Goal: Check status: Check status

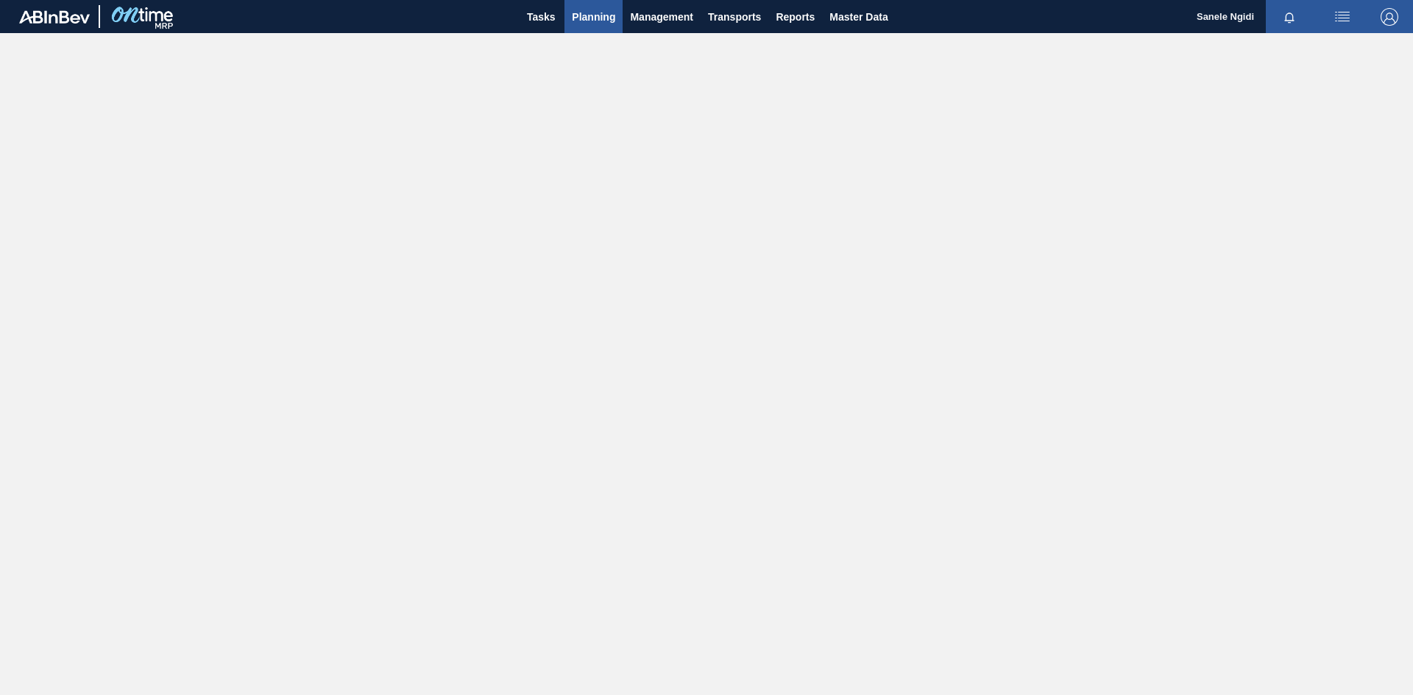
click at [587, 21] on span "Planning" at bounding box center [593, 17] width 43 height 18
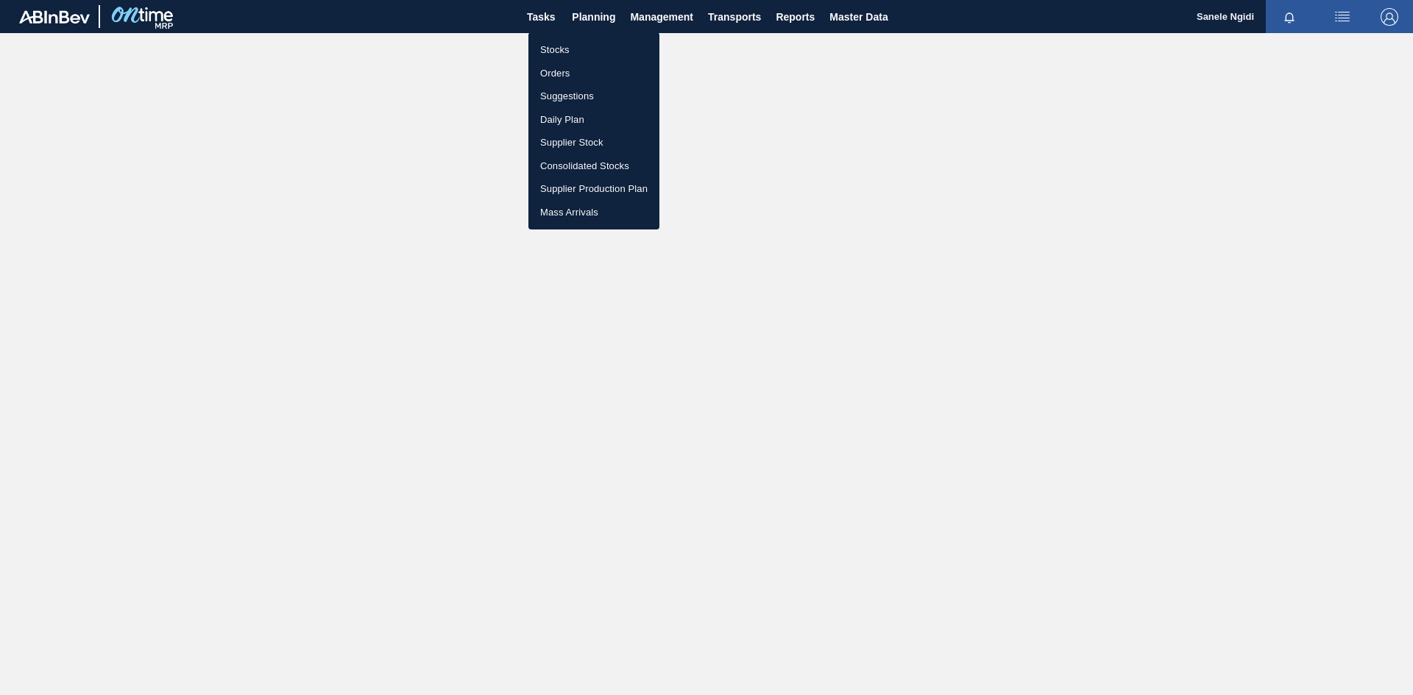
click at [558, 49] on li "Stocks" at bounding box center [593, 50] width 131 height 24
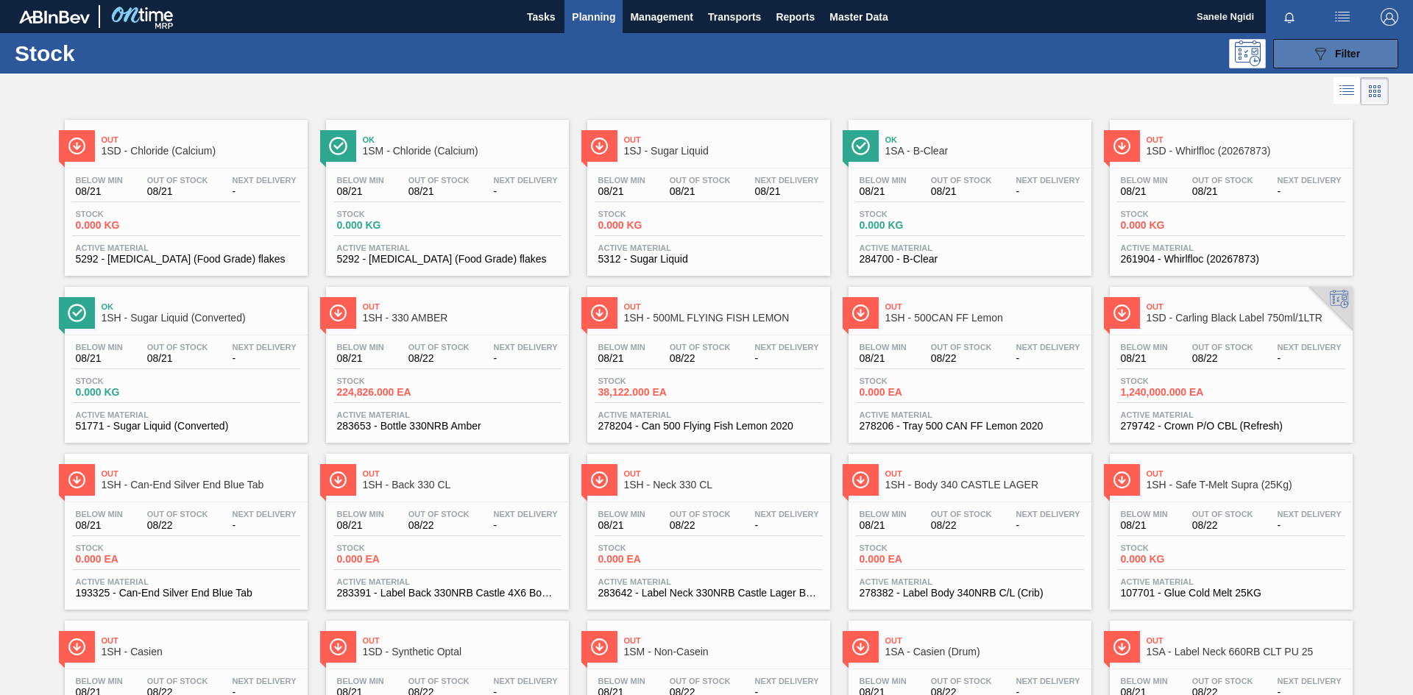
click at [1360, 46] on button "089F7B8B-B2A5-4AFE-B5C0-19BA573D28AC Filter" at bounding box center [1335, 53] width 125 height 29
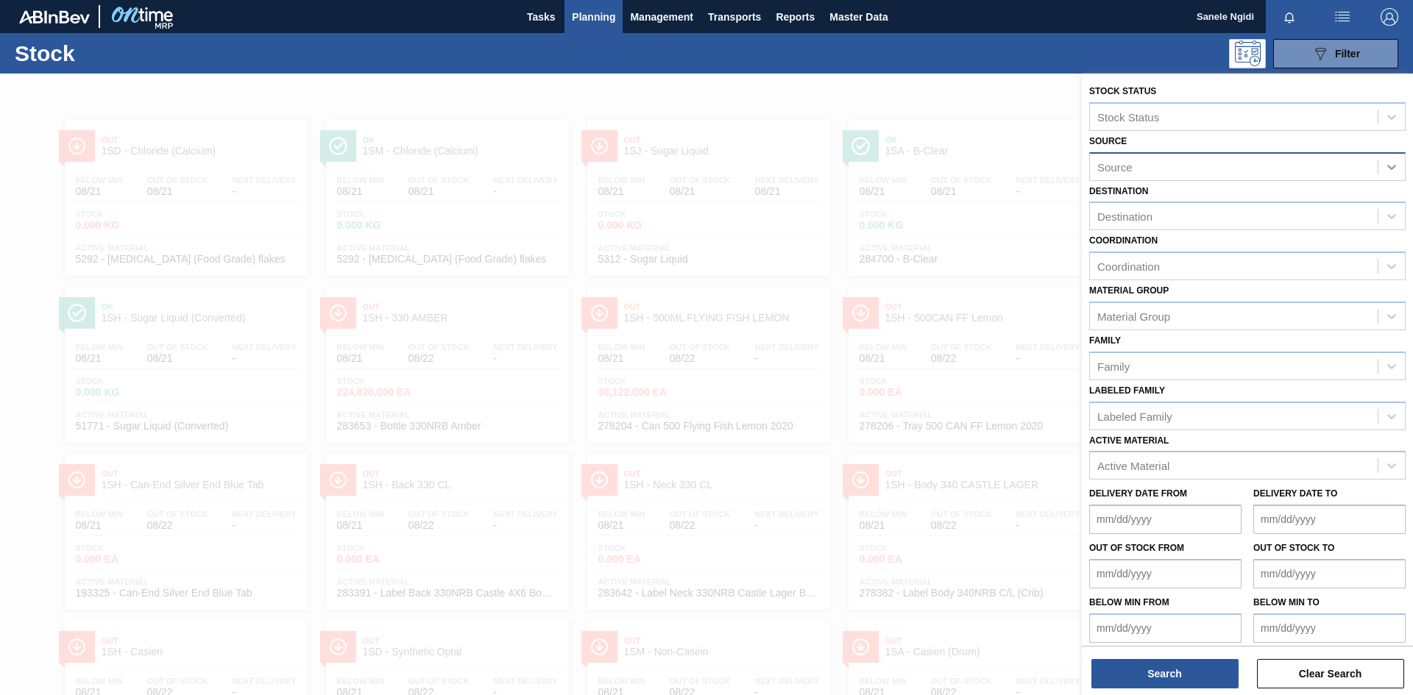
click at [1390, 165] on icon at bounding box center [1391, 167] width 15 height 15
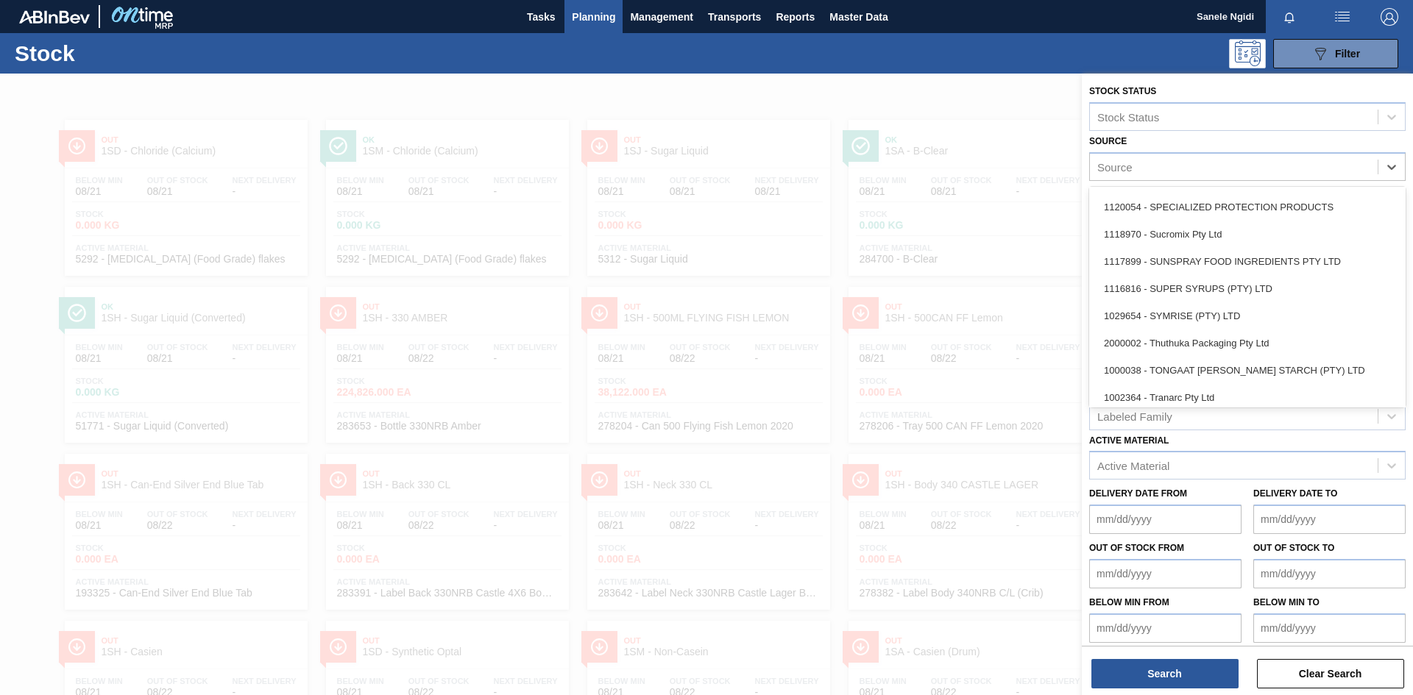
scroll to position [1881, 0]
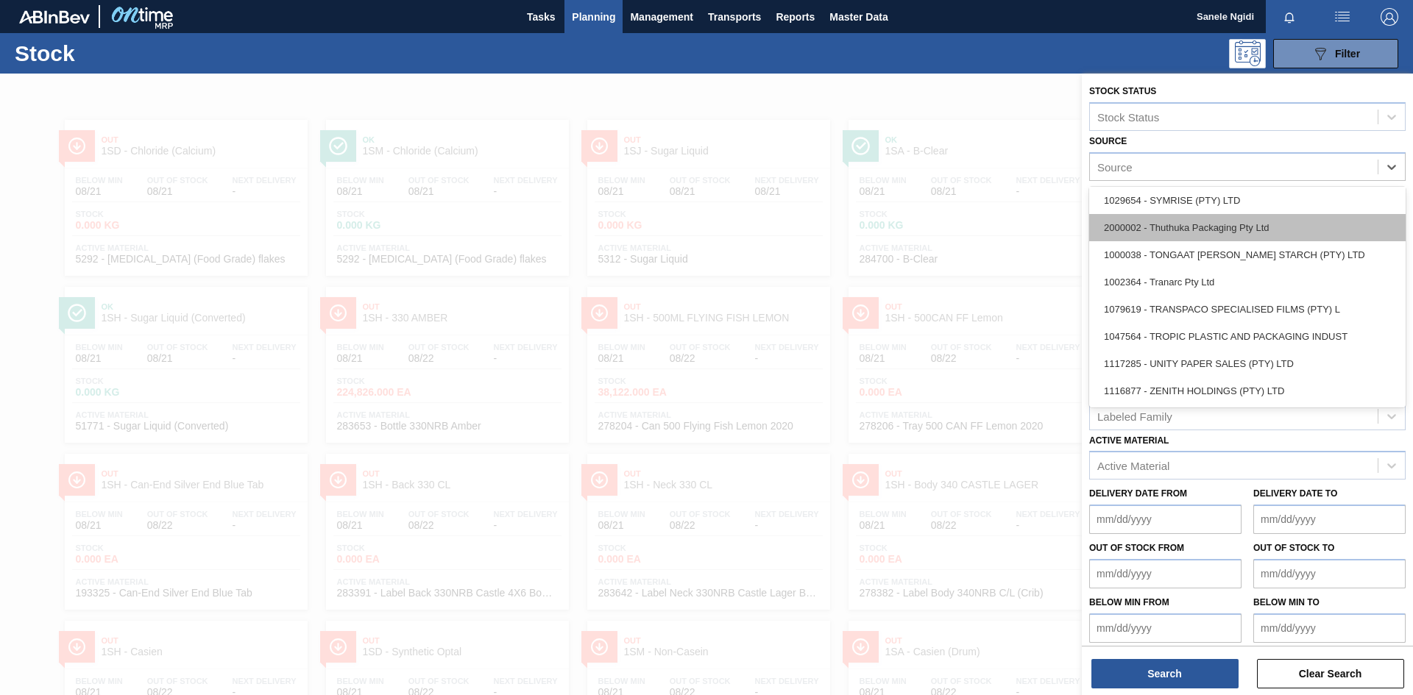
click at [1220, 224] on div "2000002 - Thuthuka Packaging Pty Ltd" at bounding box center [1247, 227] width 316 height 27
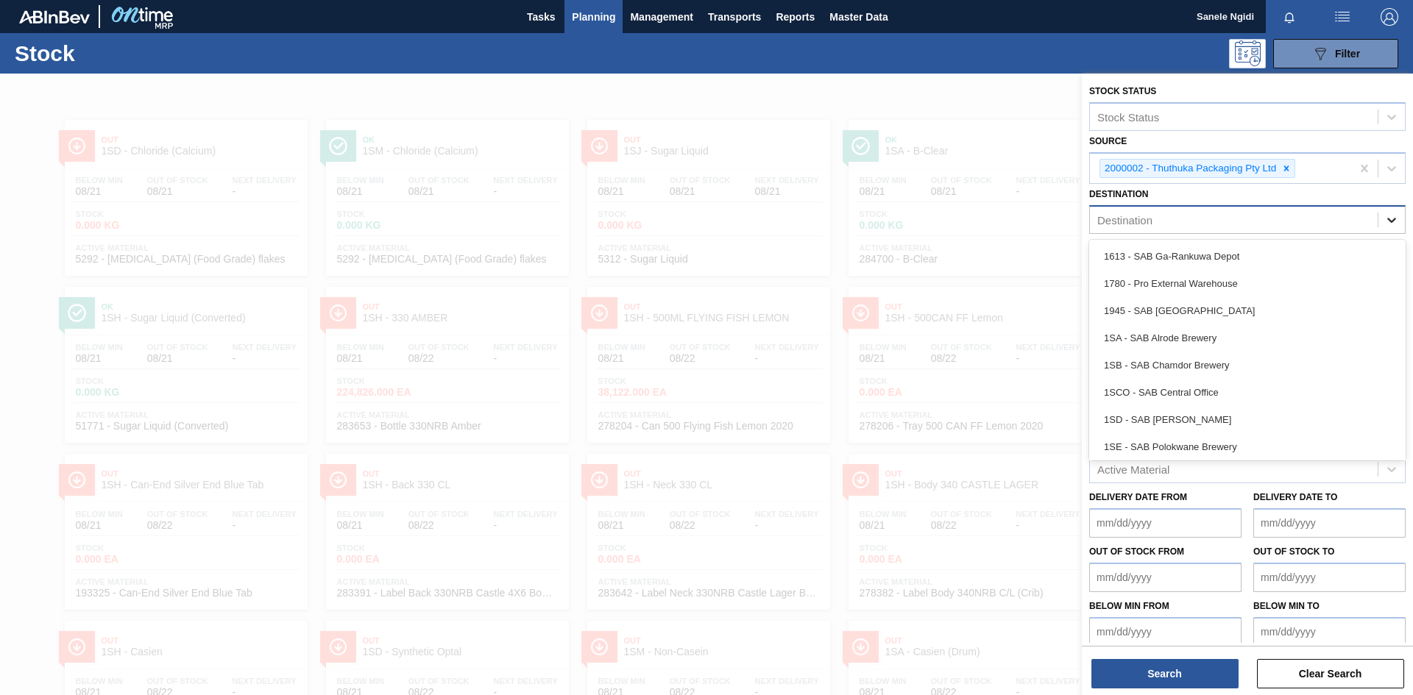
click at [1396, 219] on icon at bounding box center [1391, 220] width 15 height 15
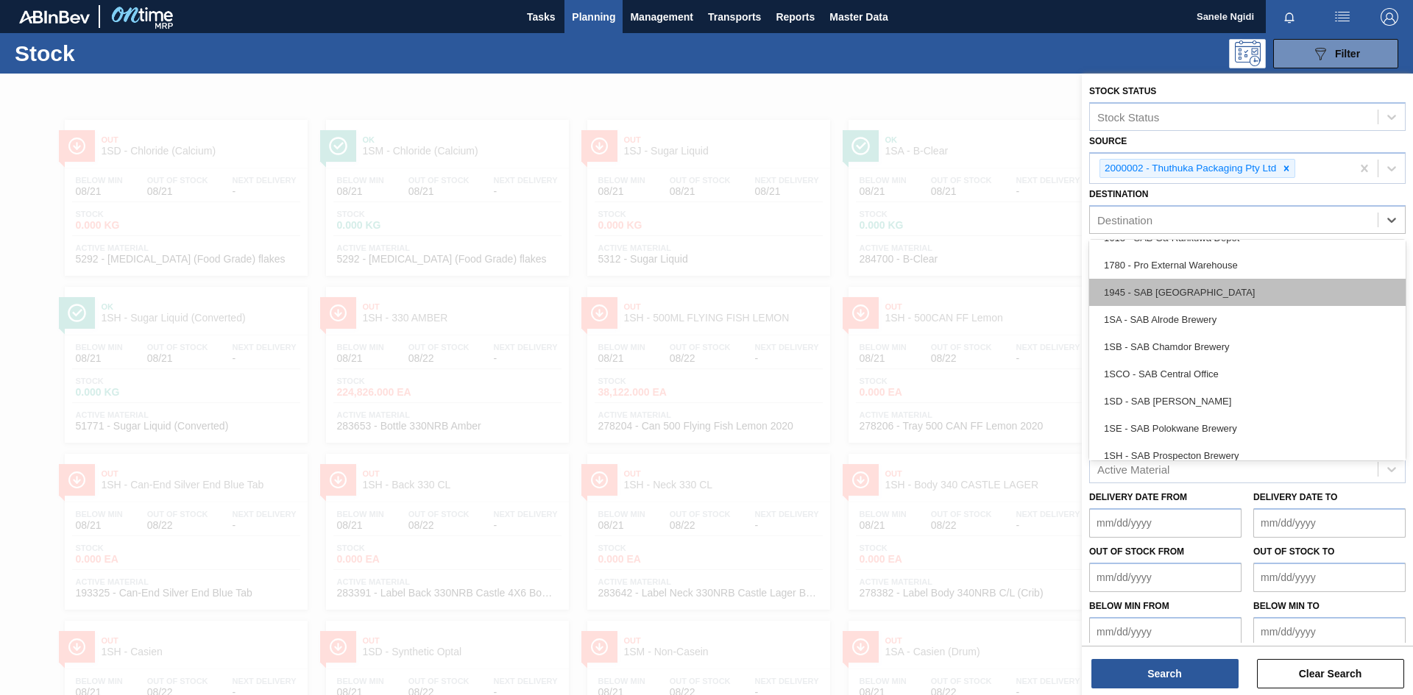
scroll to position [85, 0]
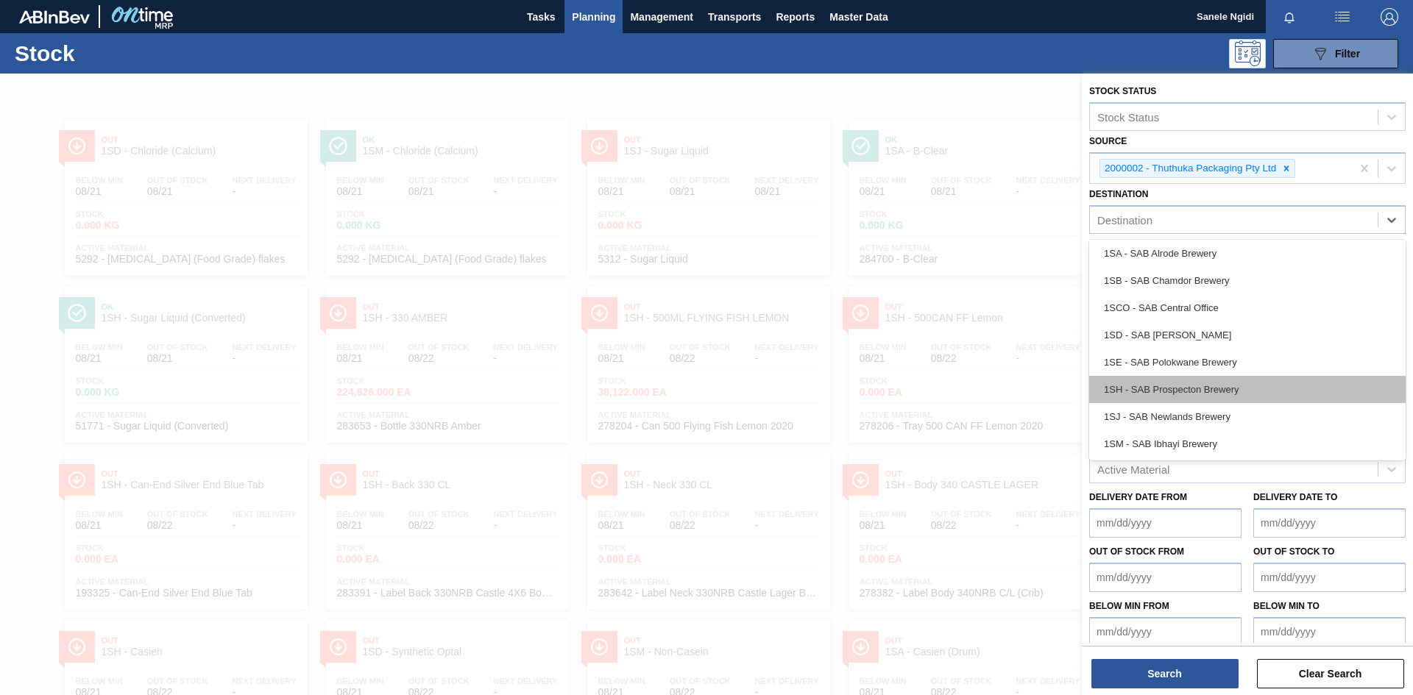
click at [1240, 391] on div "1SH - SAB Prospecton Brewery" at bounding box center [1247, 389] width 316 height 27
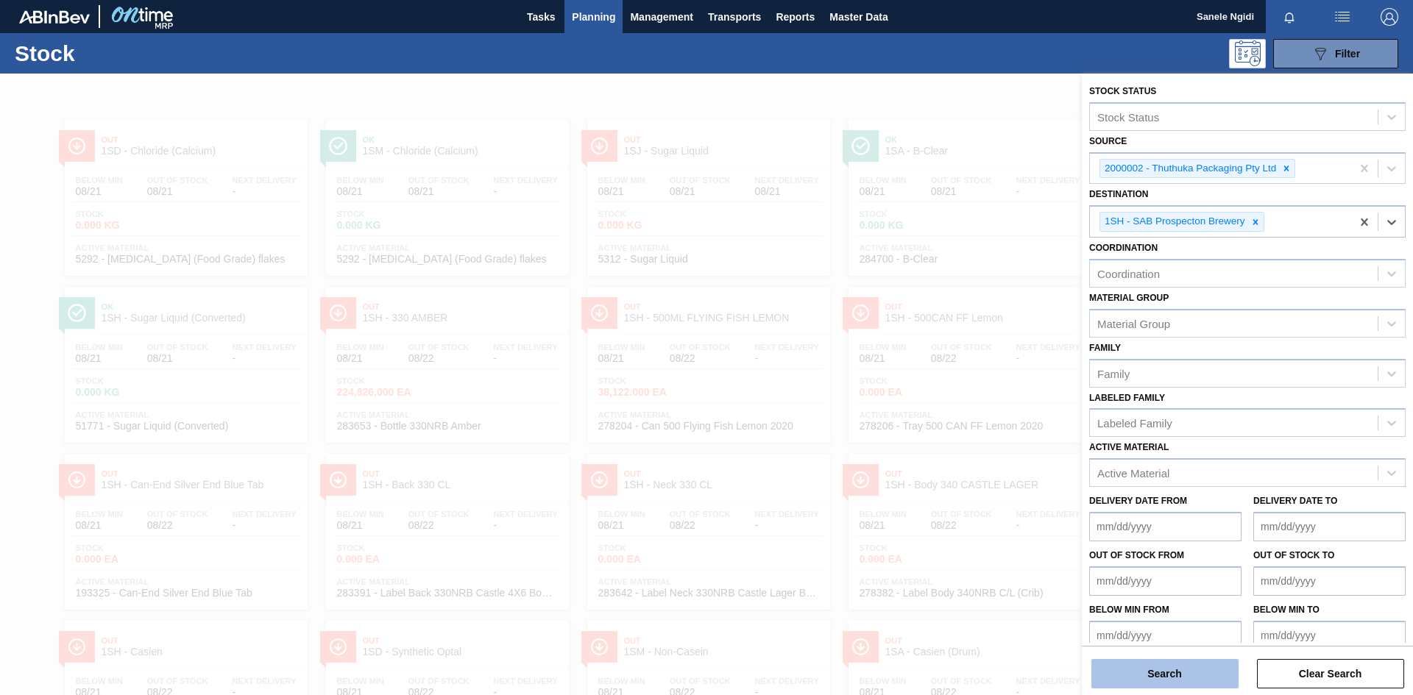
click at [1161, 681] on button "Search" at bounding box center [1164, 673] width 147 height 29
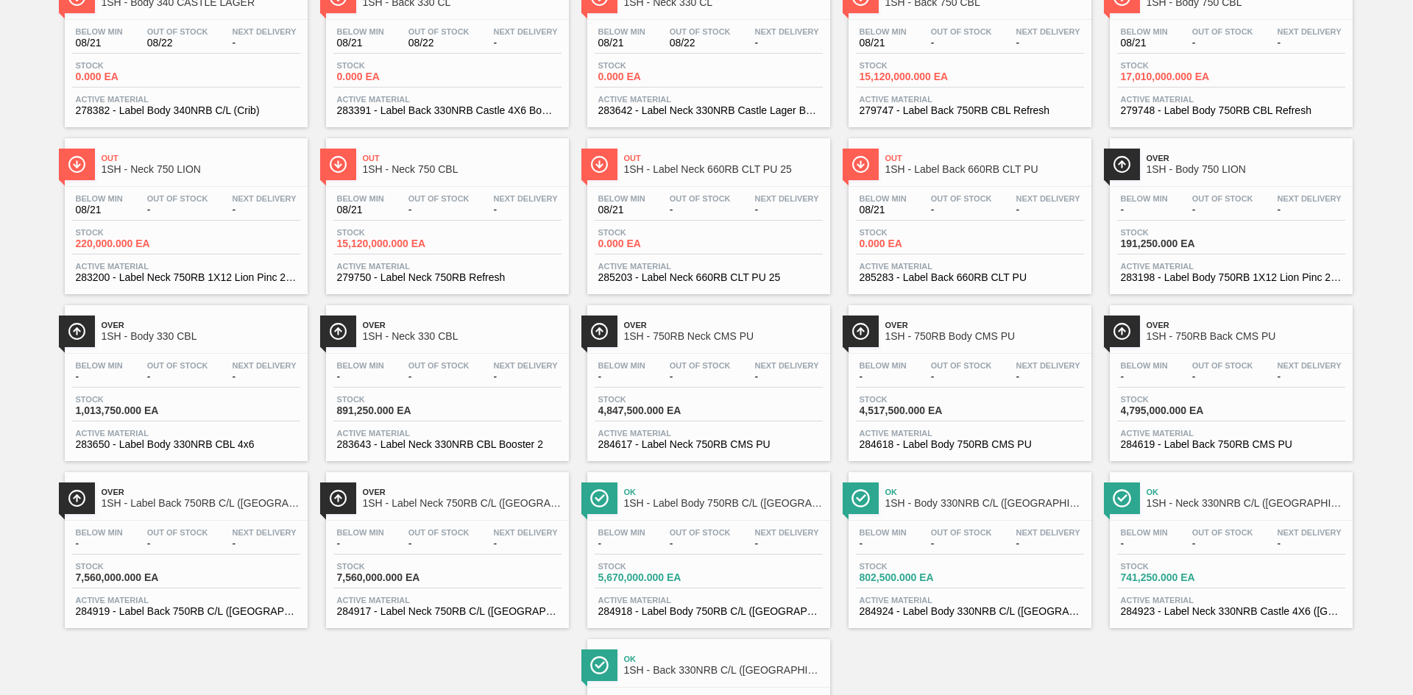
scroll to position [0, 0]
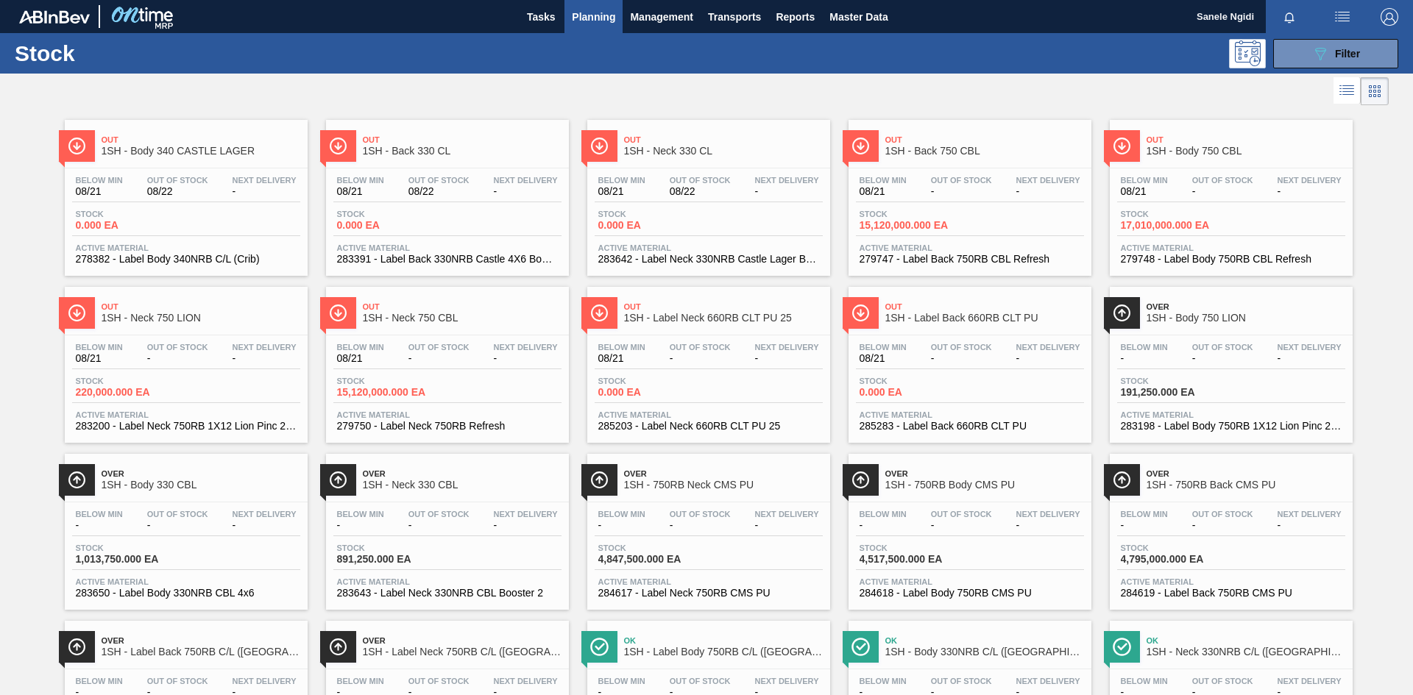
click at [1268, 223] on div "Stock 17,010,000.000 EA" at bounding box center [1231, 223] width 228 height 26
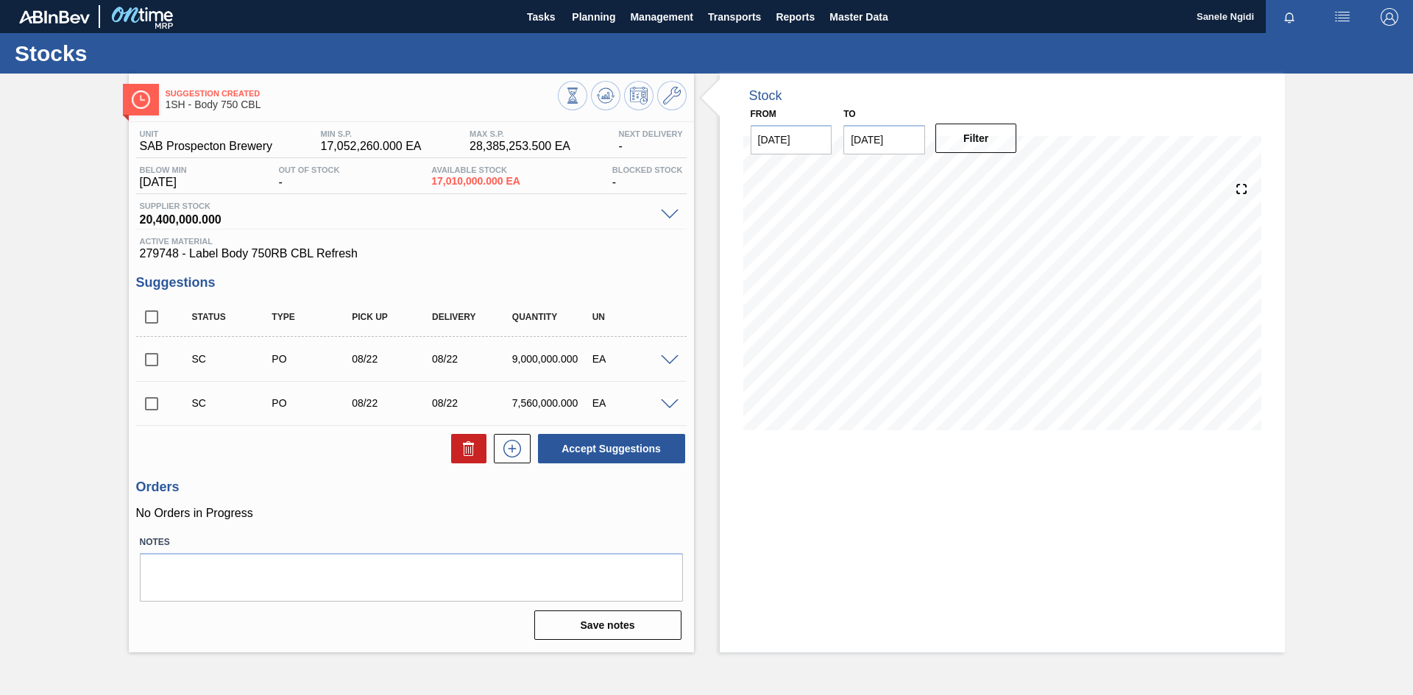
click at [147, 400] on input "checkbox" at bounding box center [151, 403] width 31 height 31
click at [608, 452] on button "Accept Suggestions" at bounding box center [611, 448] width 147 height 29
checkbox input "false"
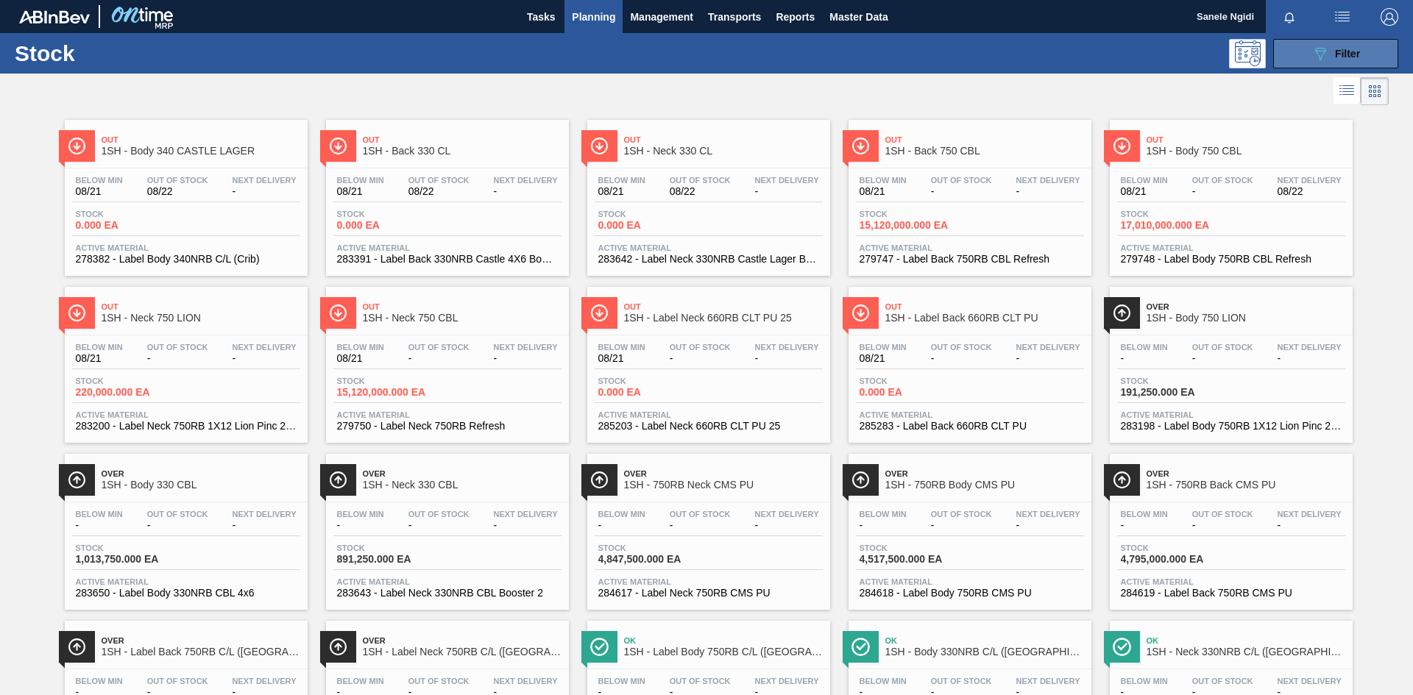
click at [1330, 47] on div "089F7B8B-B2A5-4AFE-B5C0-19BA573D28AC Filter" at bounding box center [1335, 54] width 49 height 18
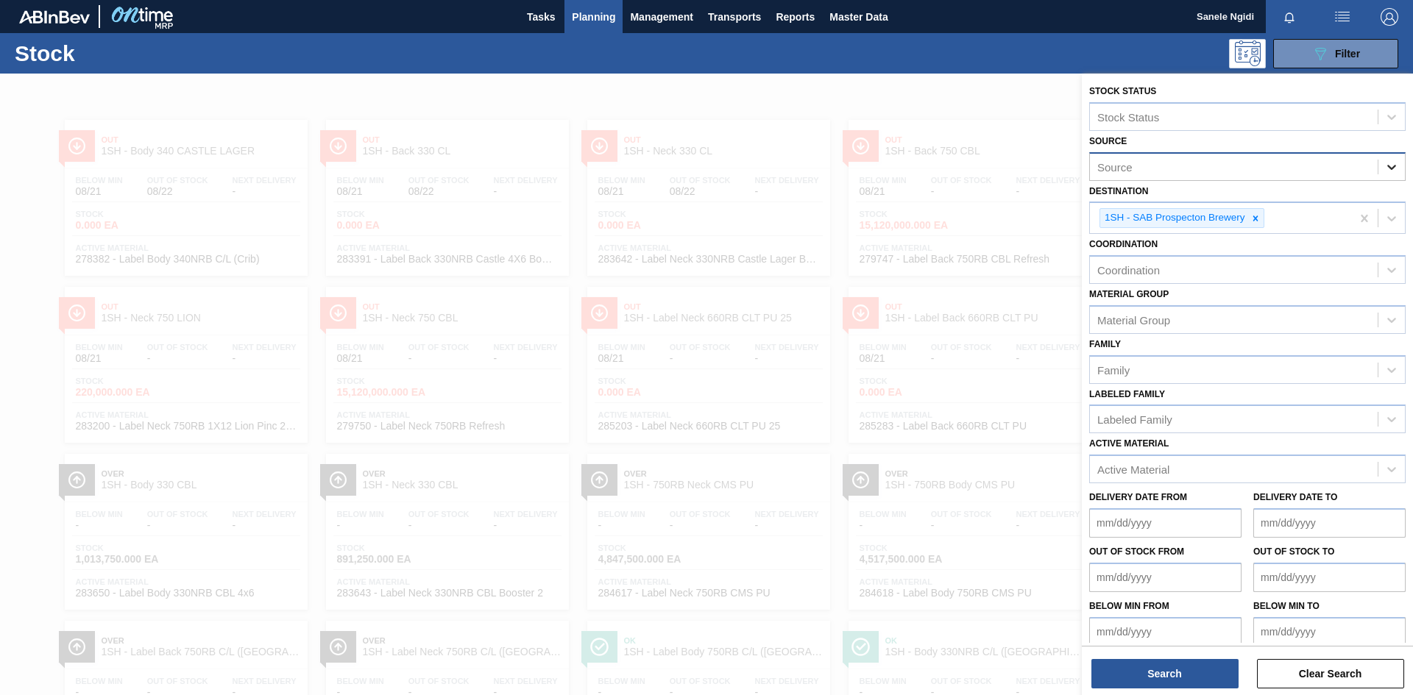
click at [1391, 167] on icon at bounding box center [1391, 167] width 9 height 5
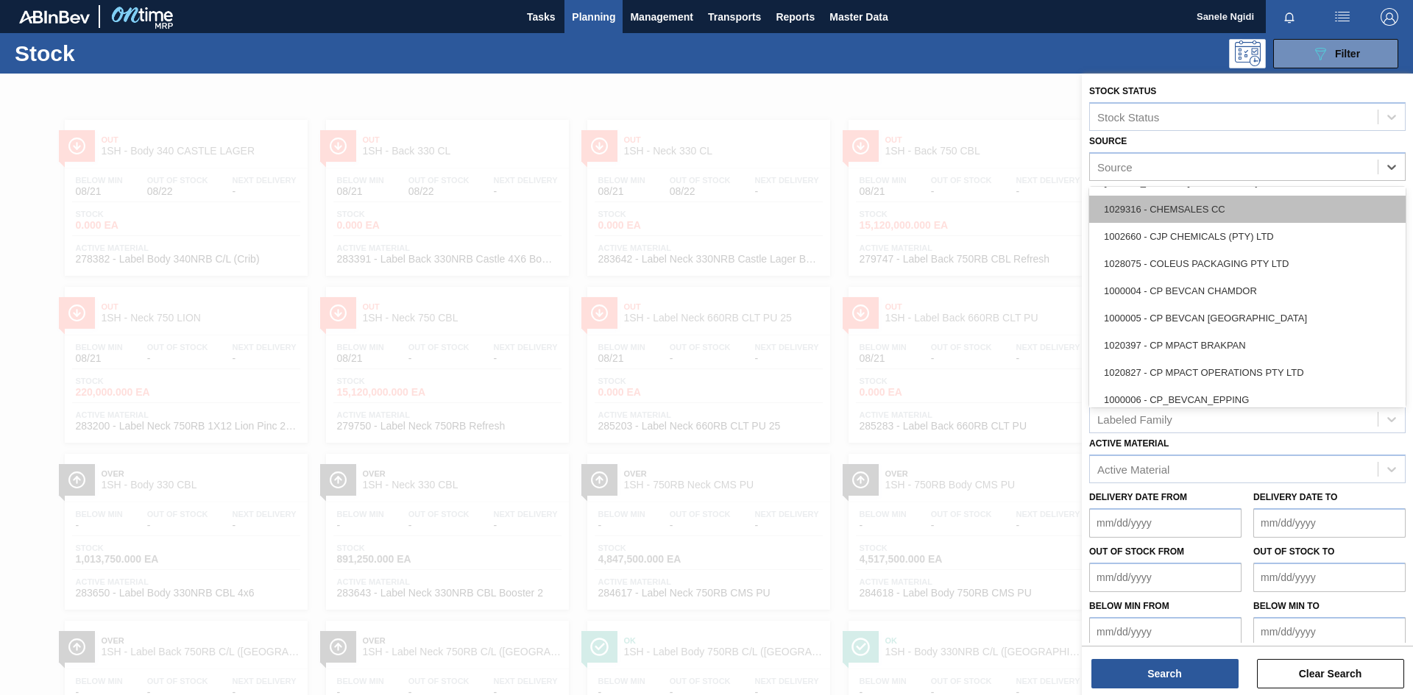
scroll to position [294, 0]
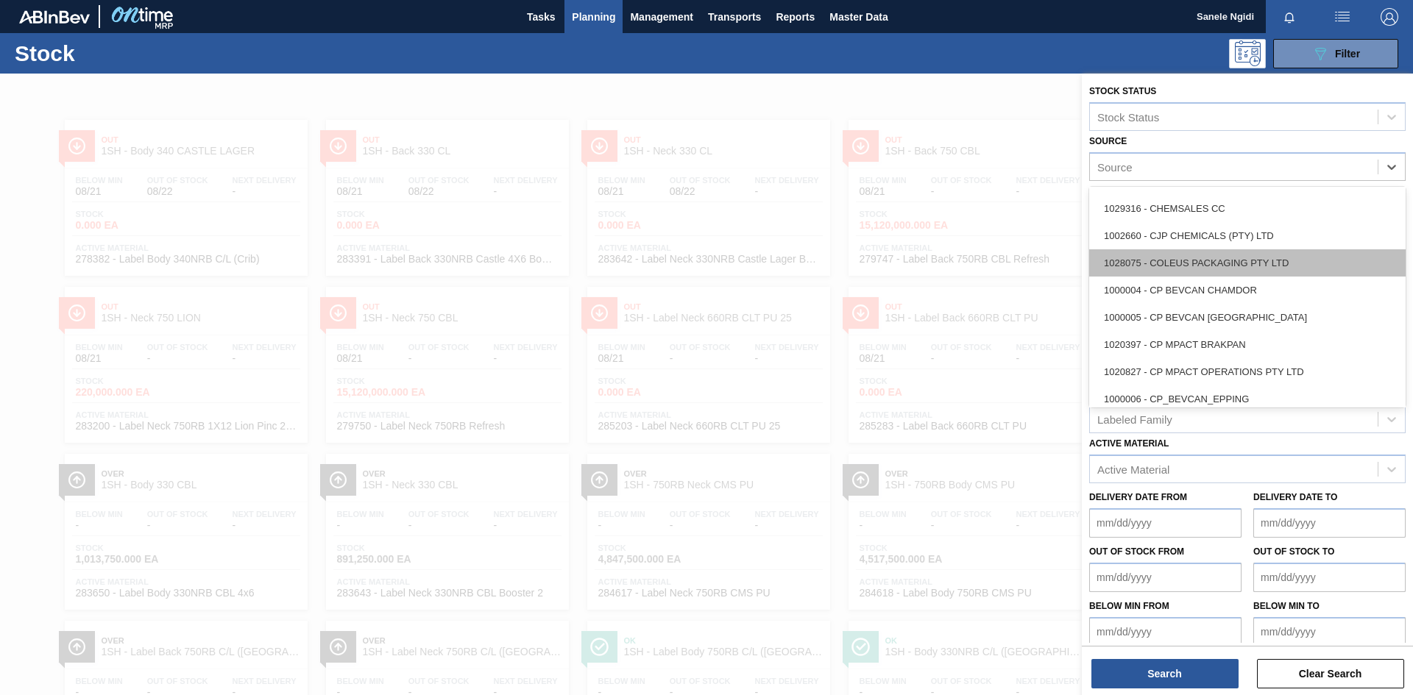
click at [1236, 255] on div "1028075 - COLEUS PACKAGING PTY LTD" at bounding box center [1247, 262] width 316 height 27
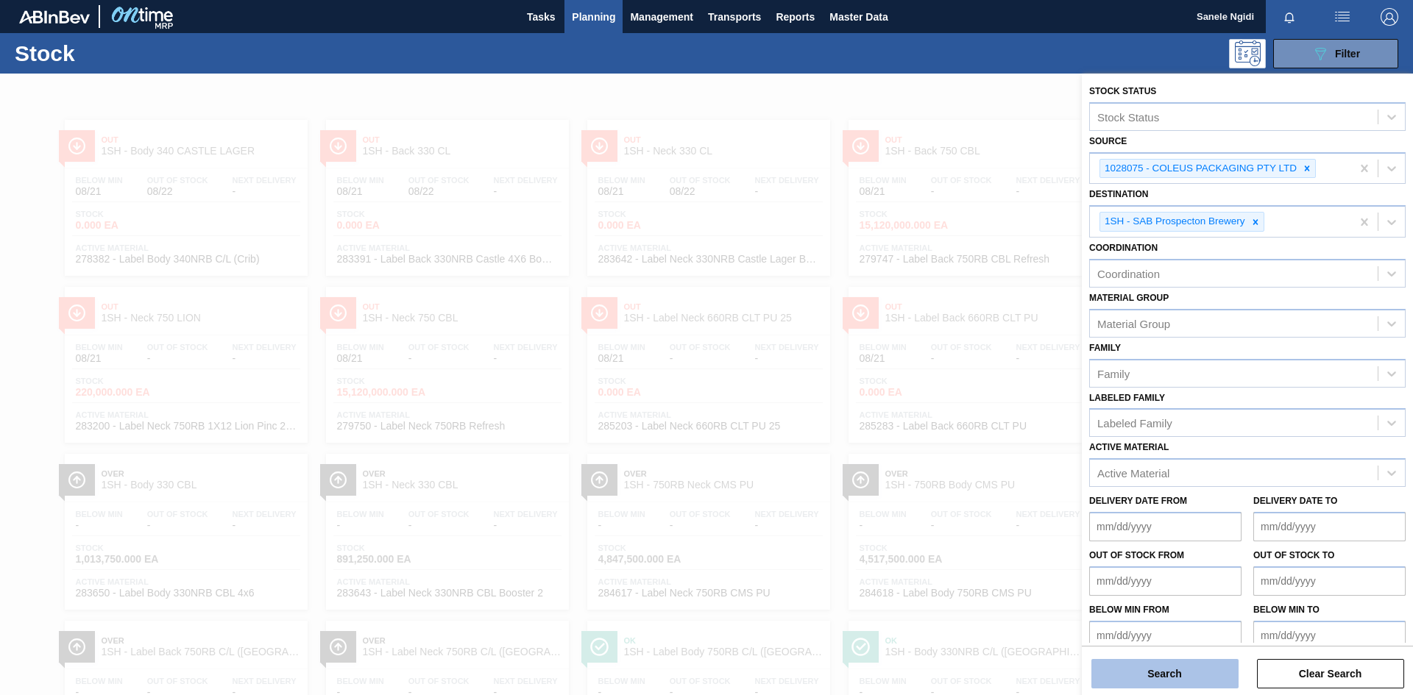
click at [1159, 673] on button "Search" at bounding box center [1164, 673] width 147 height 29
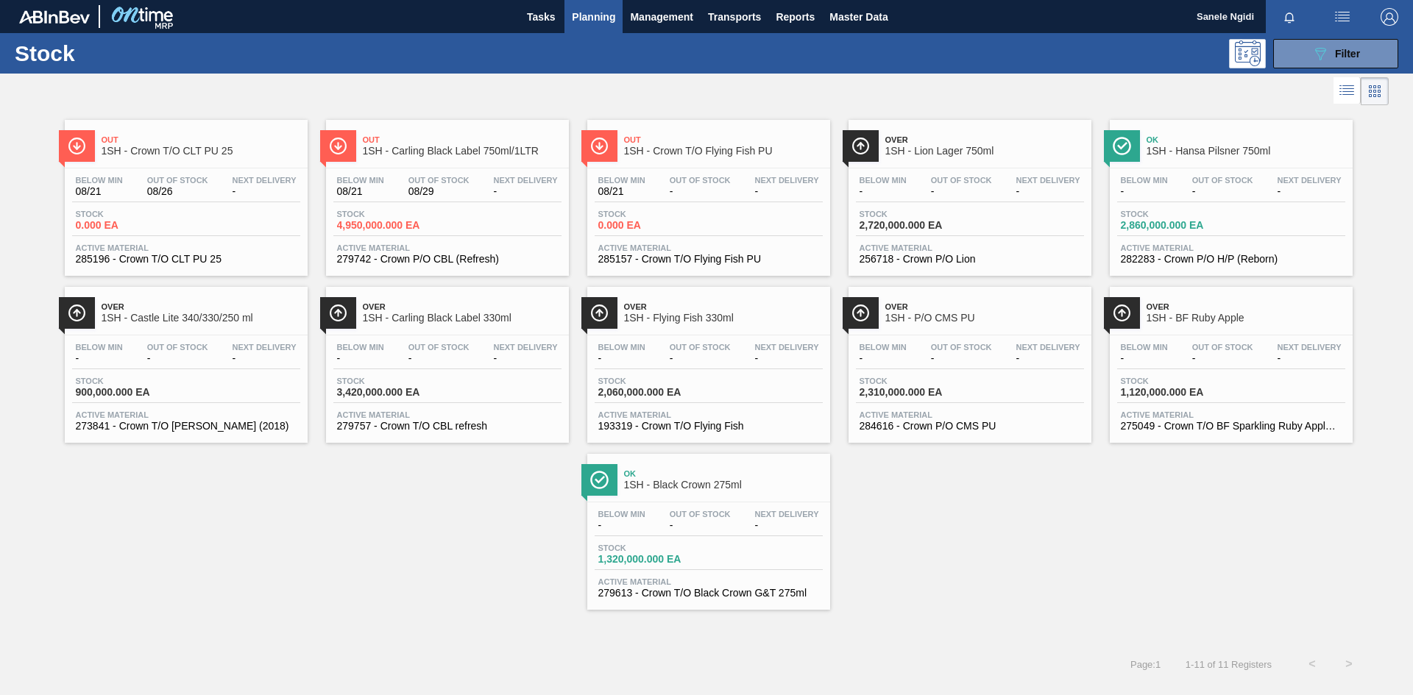
click at [486, 223] on div "Stock 4,950,000.000 EA" at bounding box center [447, 223] width 228 height 26
click at [245, 373] on div "Below Min - Out Of Stock - Next Delivery - Stock 900,000.000 EA Active Material…" at bounding box center [186, 386] width 243 height 100
click at [1293, 221] on div "Stock 2,860,000.000 EA" at bounding box center [1231, 223] width 228 height 26
click at [724, 220] on div "Stock 0.000 EA" at bounding box center [708, 223] width 228 height 26
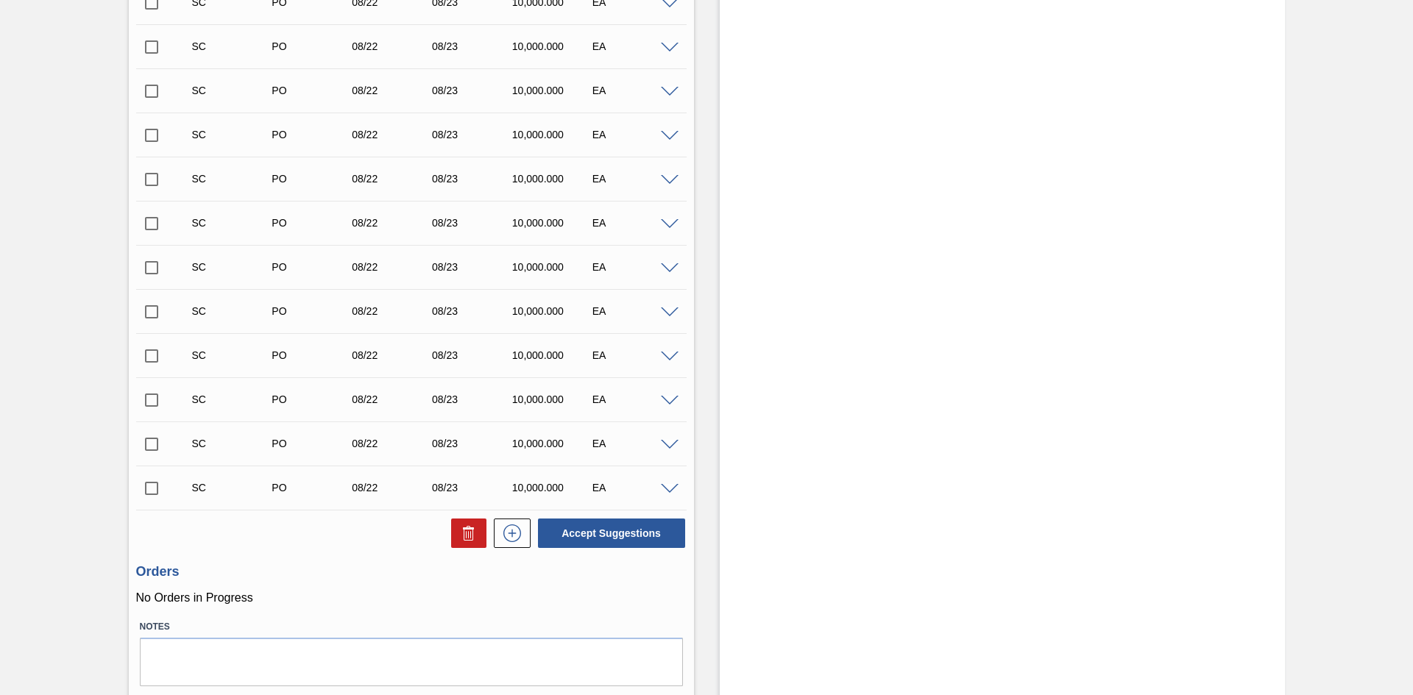
scroll to position [717, 0]
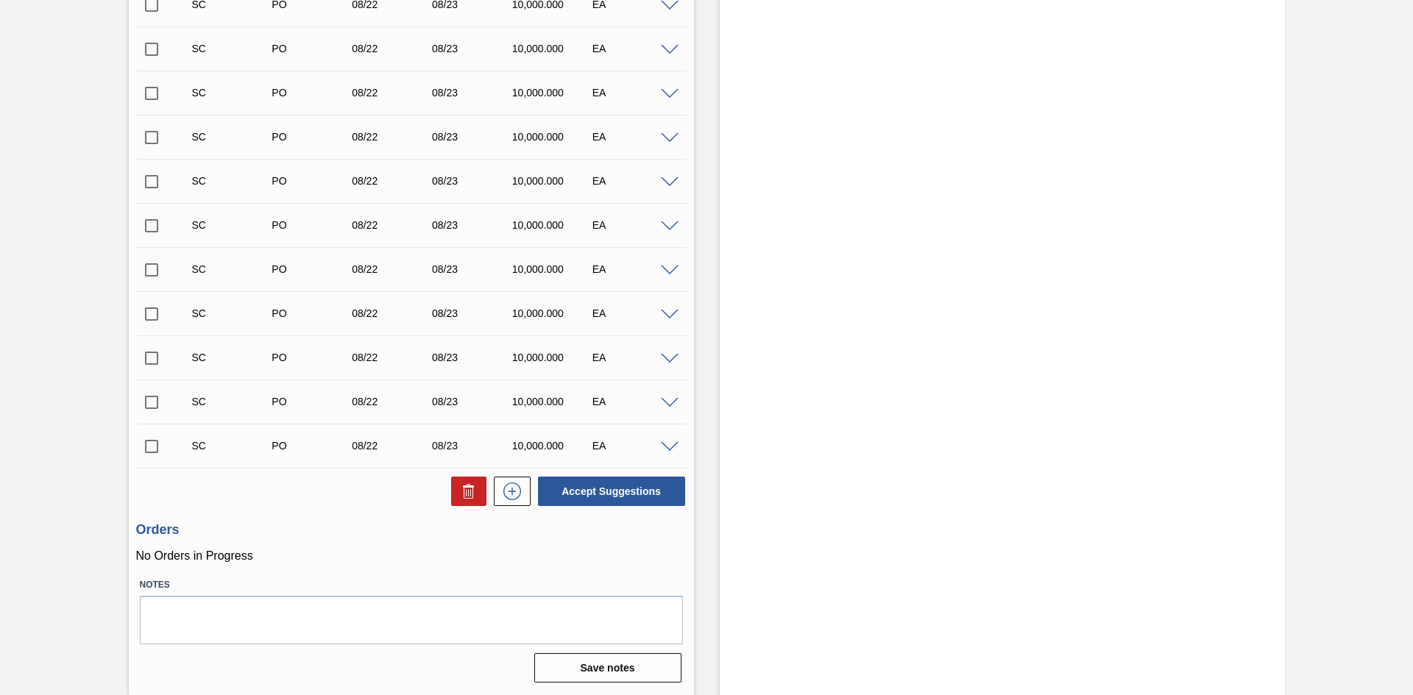
click at [153, 444] on input "checkbox" at bounding box center [151, 446] width 31 height 31
click at [620, 489] on button "Accept Suggestions" at bounding box center [611, 491] width 147 height 29
checkbox input "false"
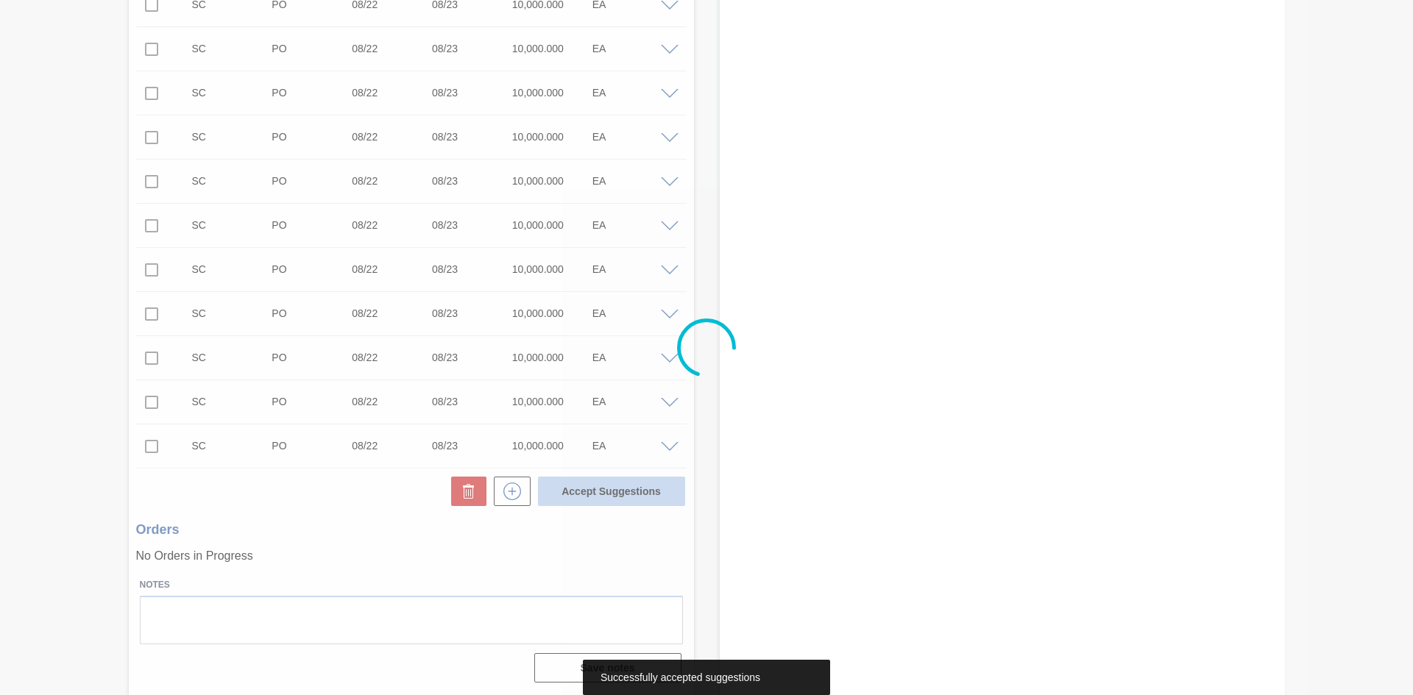
scroll to position [698, 0]
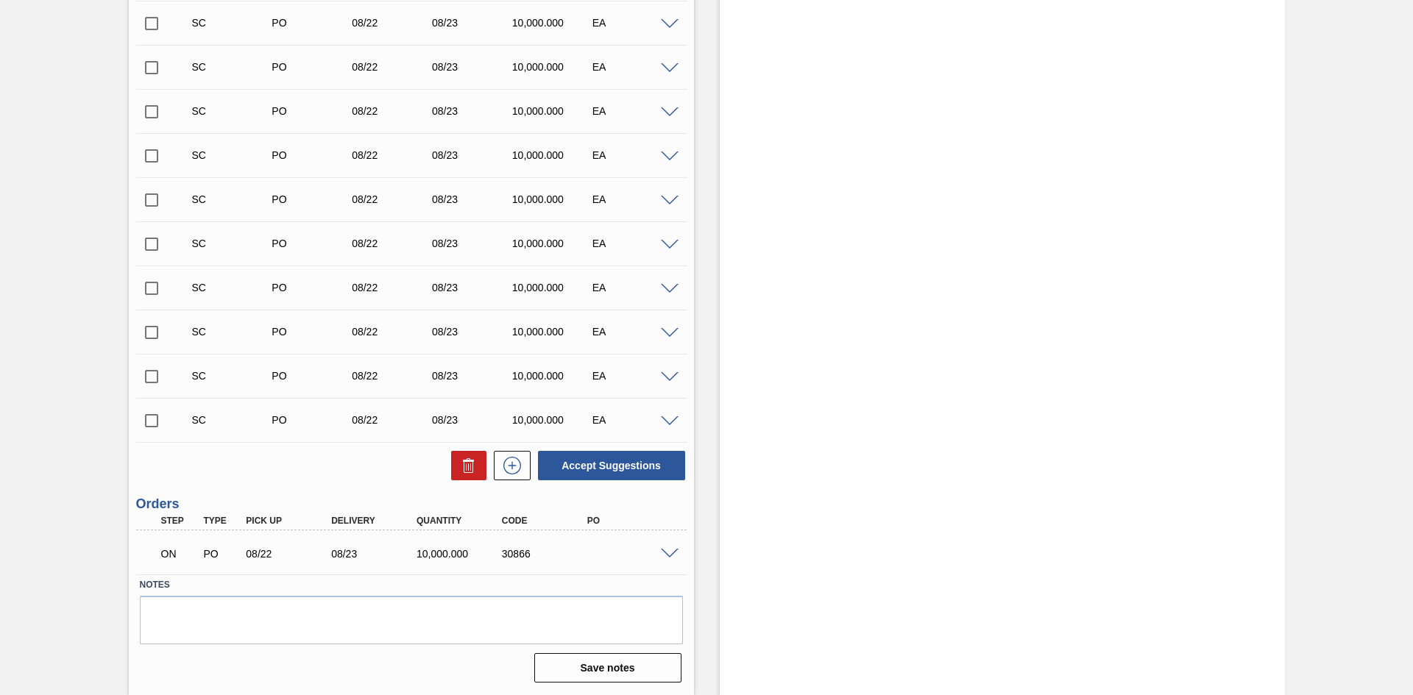
click at [666, 553] on span at bounding box center [670, 554] width 18 height 11
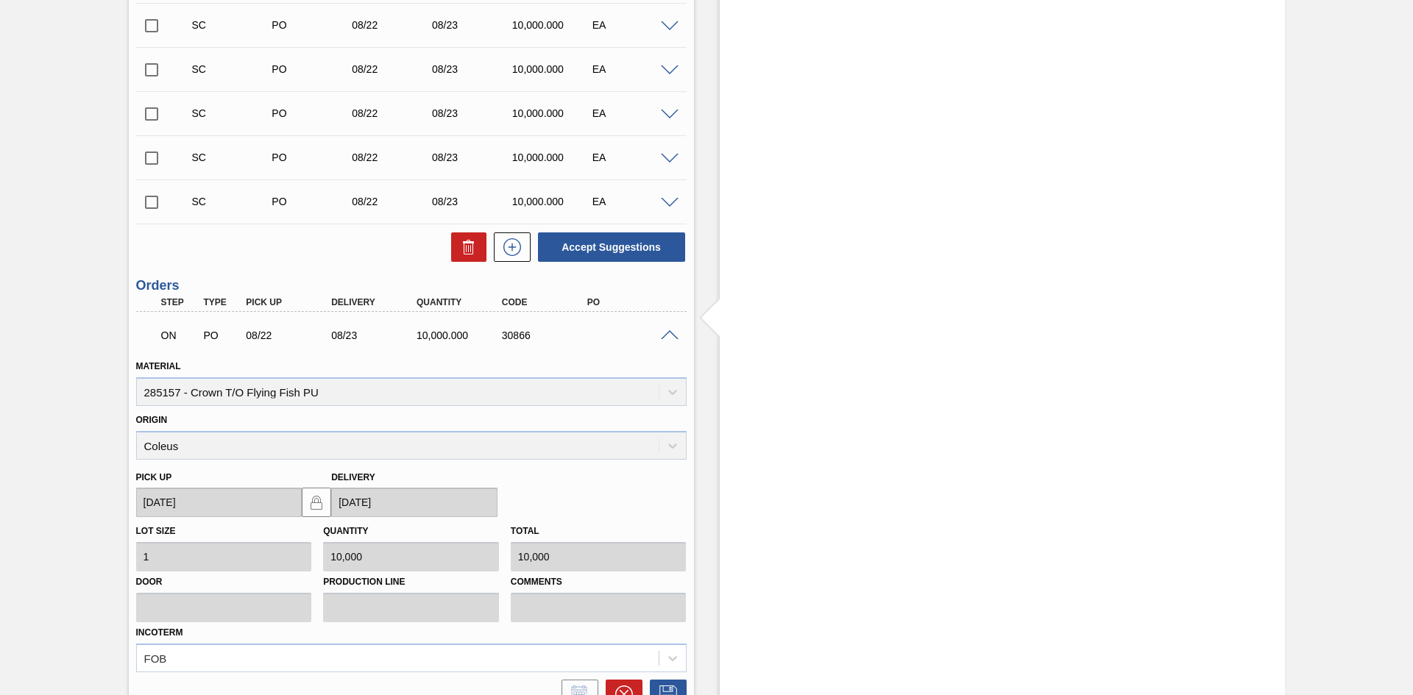
scroll to position [919, 0]
click at [664, 330] on span at bounding box center [670, 333] width 18 height 11
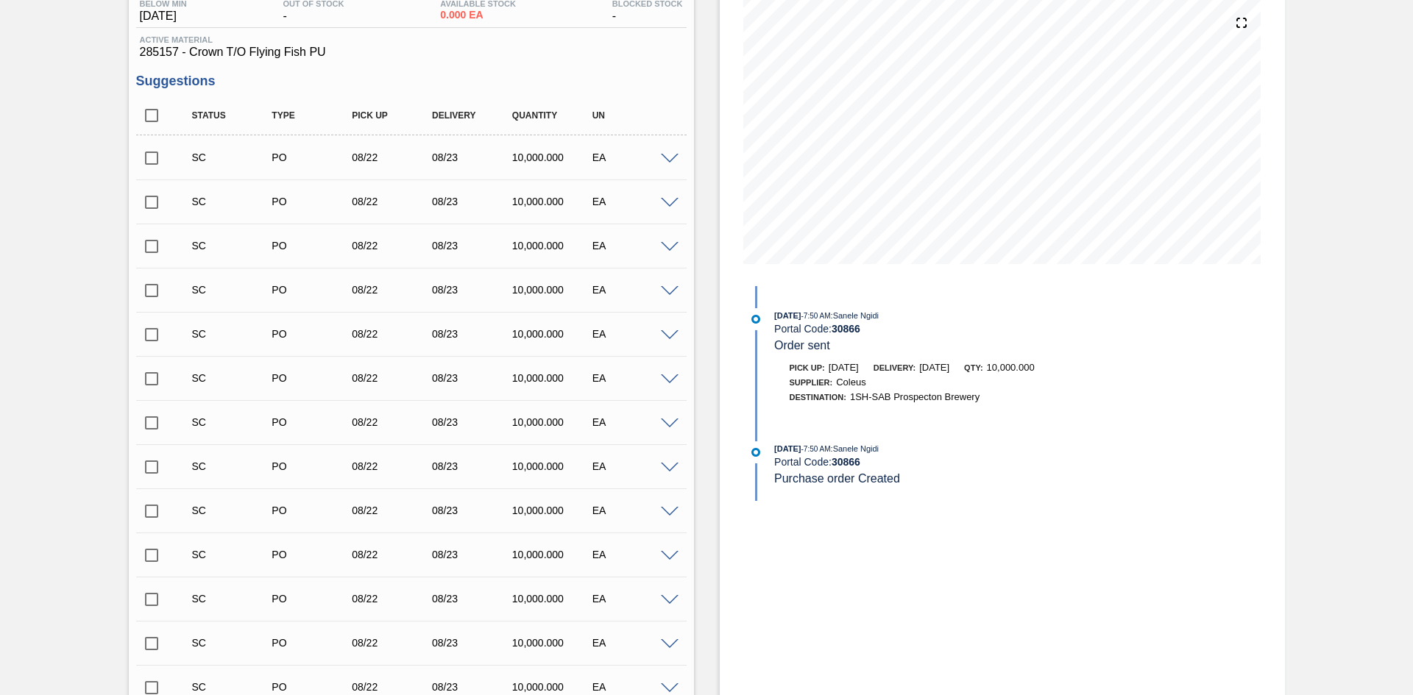
scroll to position [0, 0]
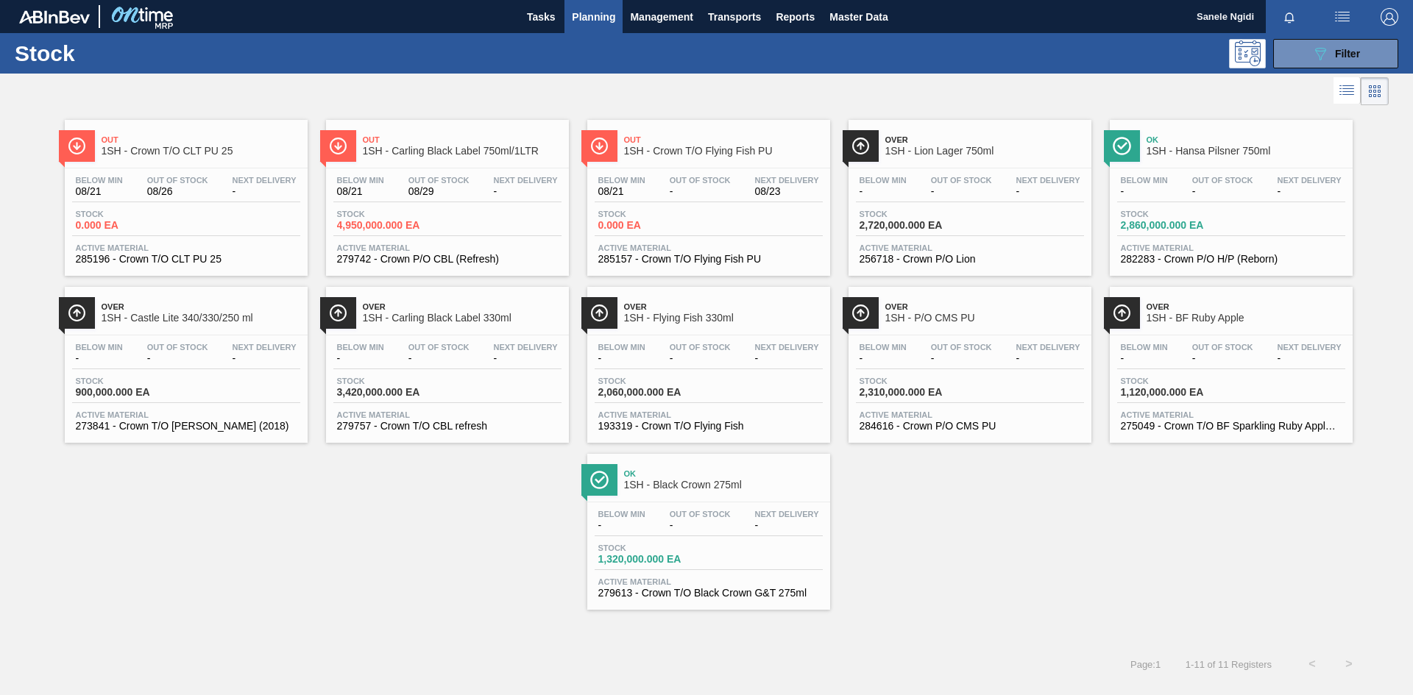
click at [597, 17] on span "Planning" at bounding box center [593, 17] width 43 height 18
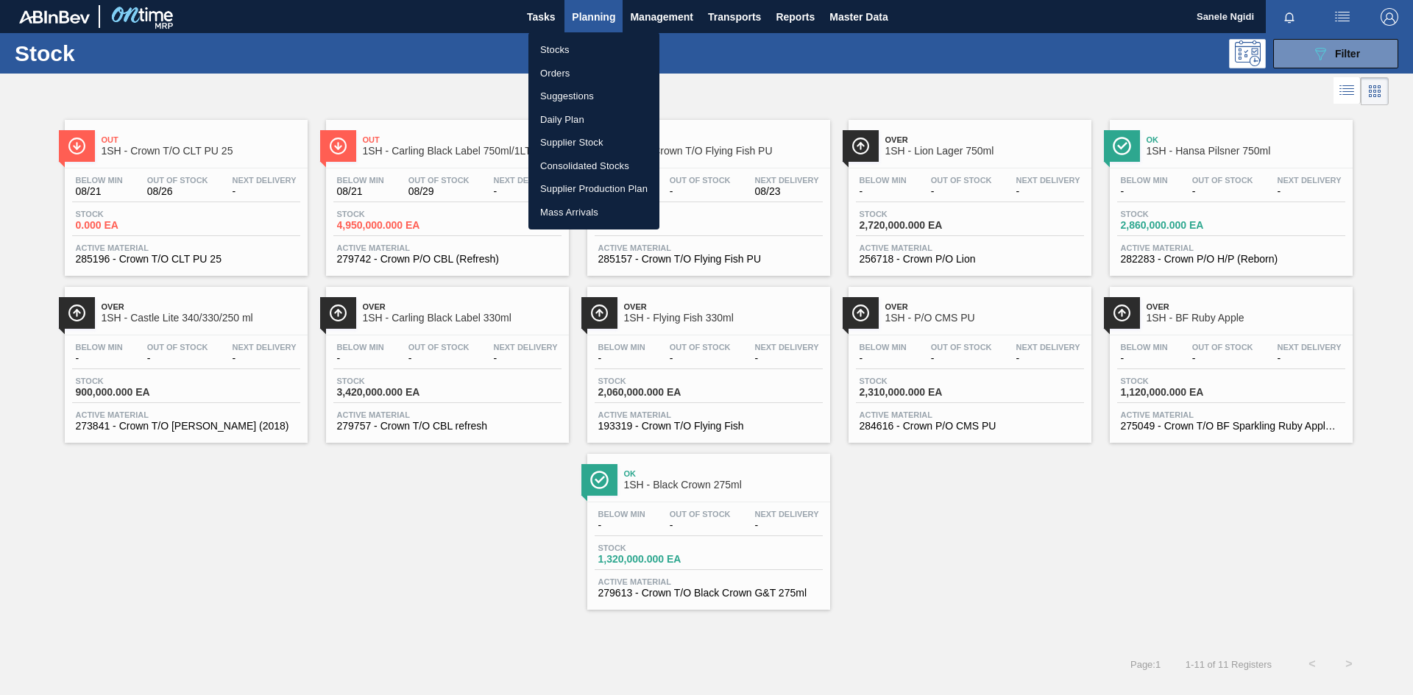
click at [561, 74] on li "Orders" at bounding box center [593, 74] width 131 height 24
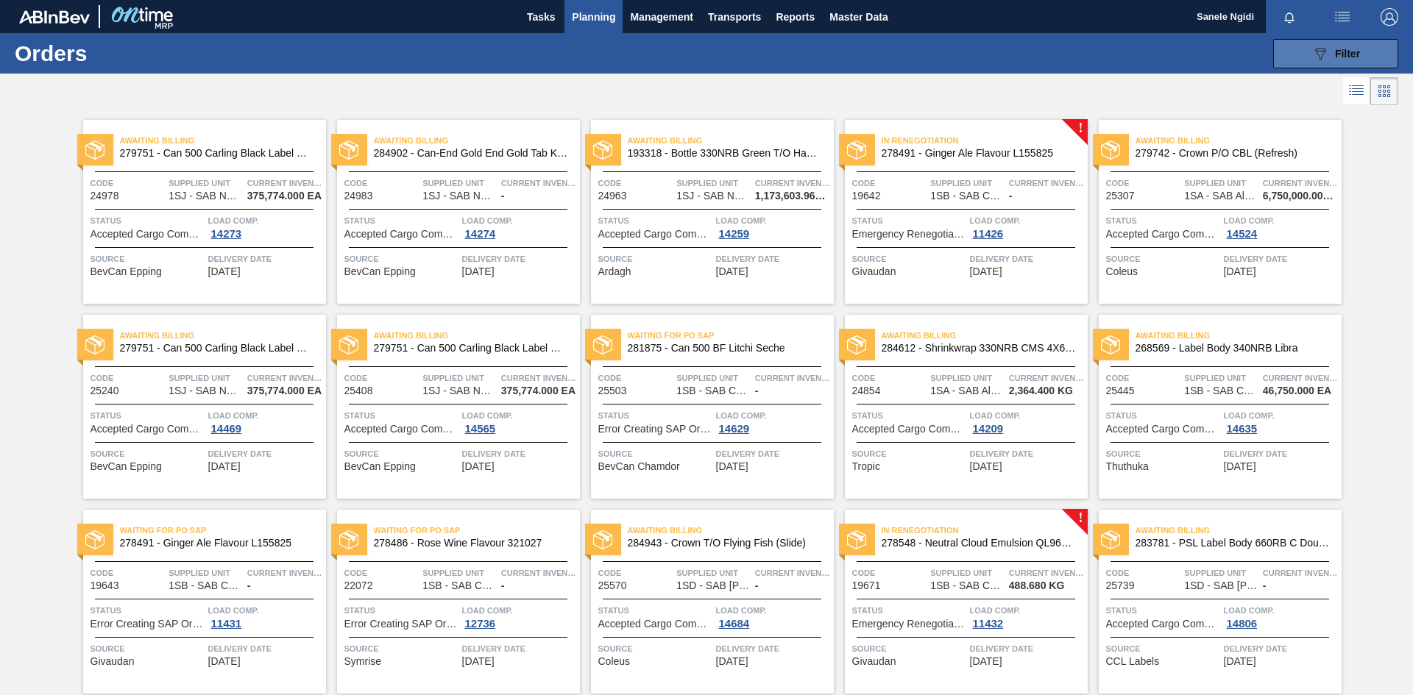
click at [1335, 53] on span "Filter" at bounding box center [1347, 54] width 25 height 12
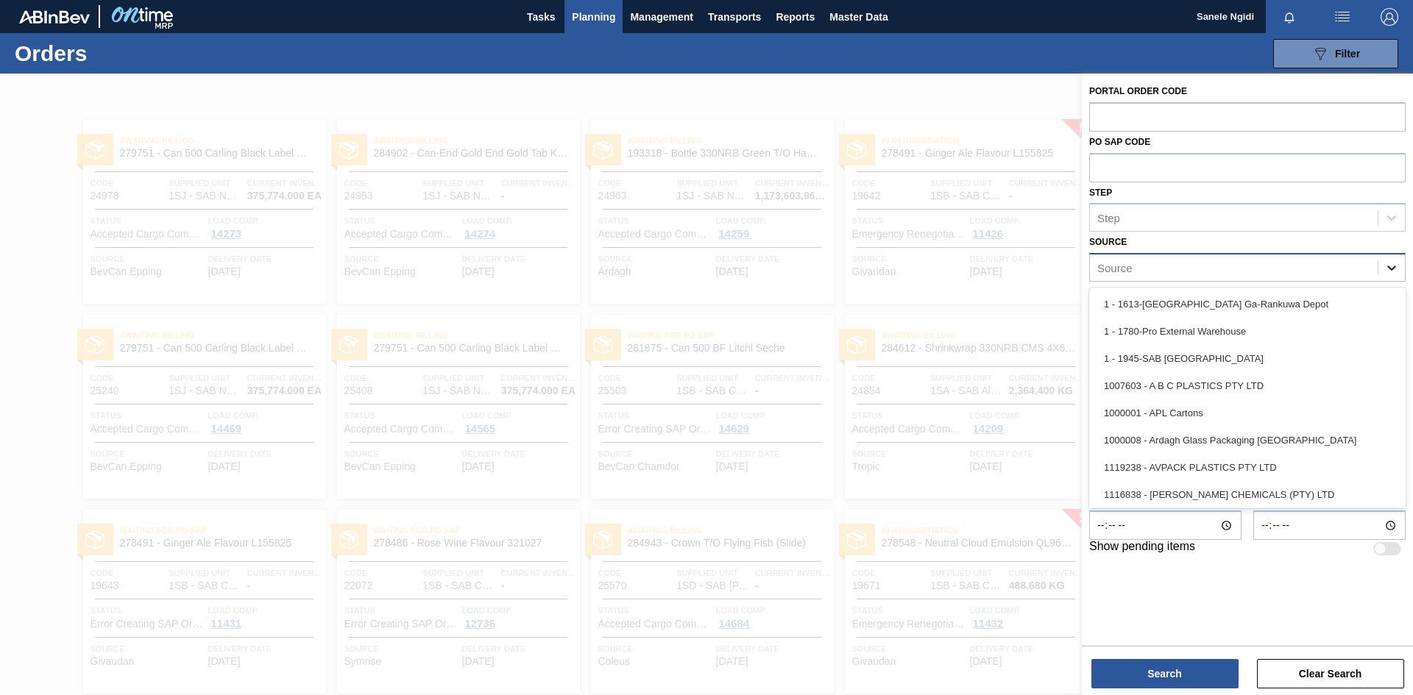
click at [1391, 266] on icon at bounding box center [1391, 267] width 15 height 15
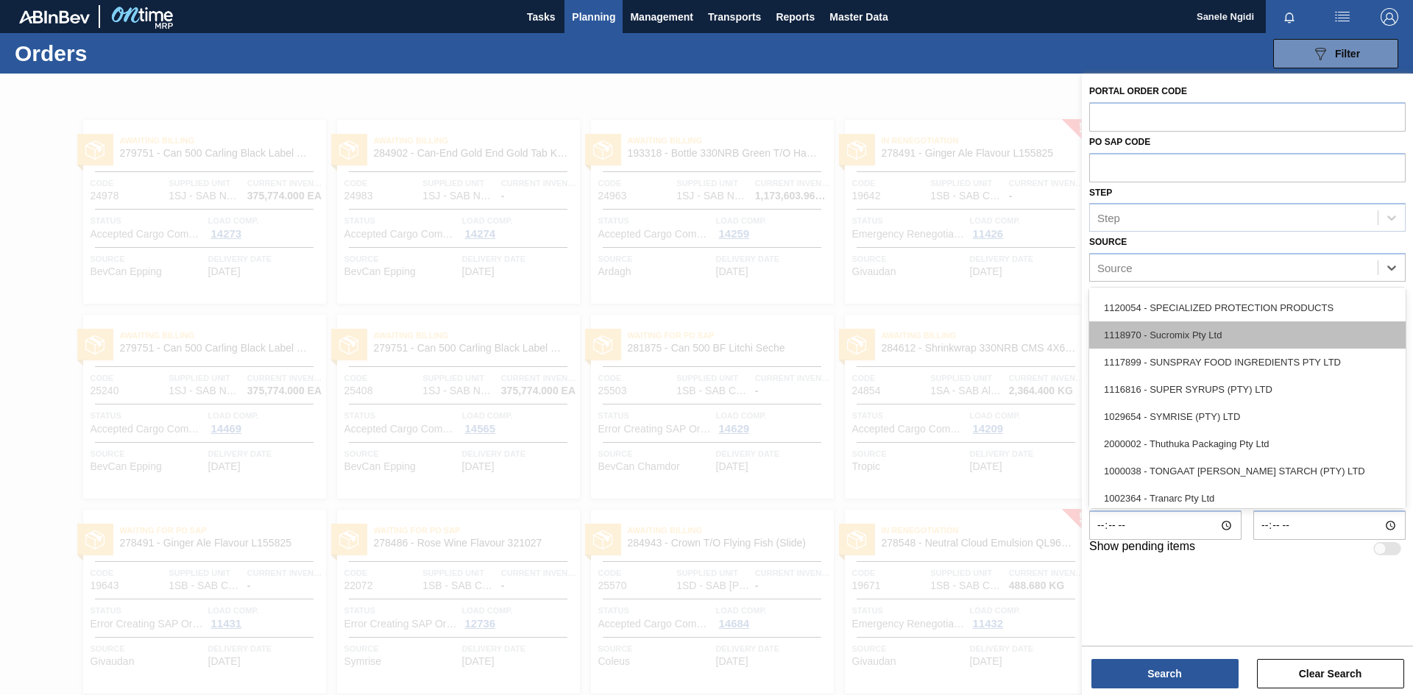
scroll to position [1839, 0]
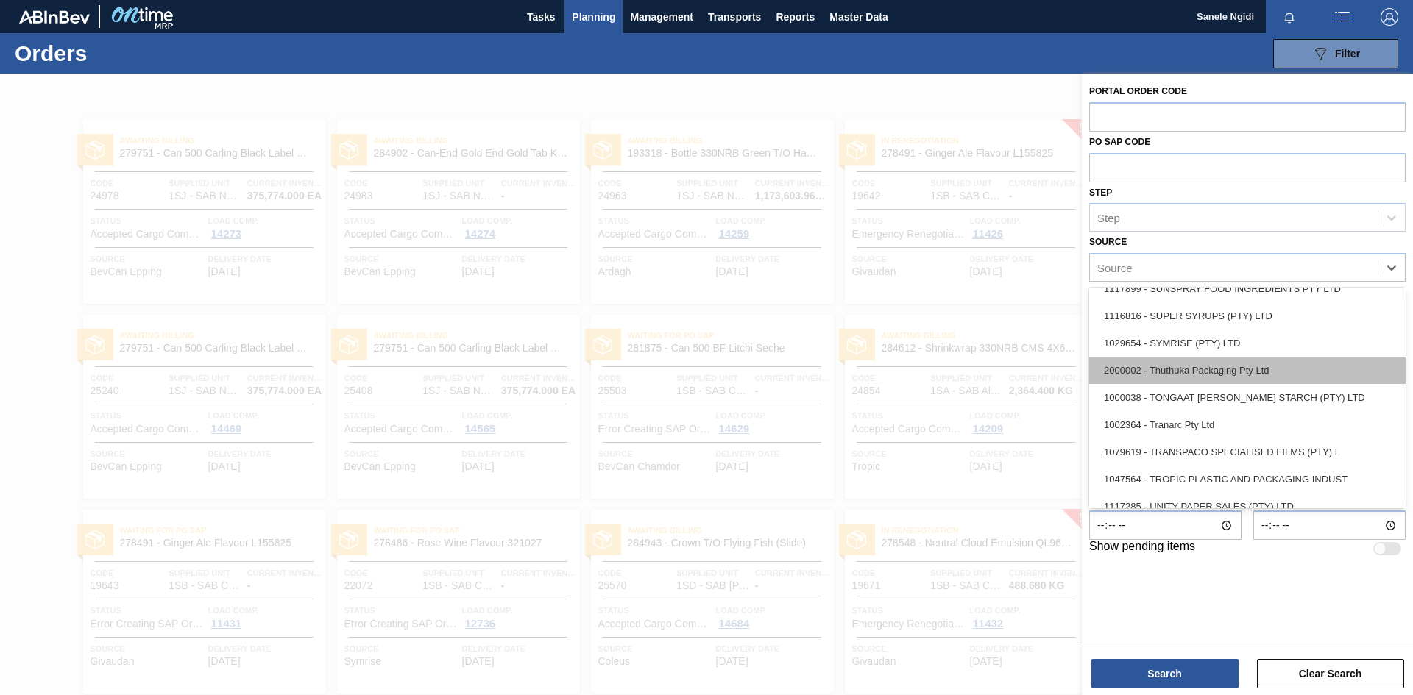
click at [1203, 372] on div "2000002 - Thuthuka Packaging Pty Ltd" at bounding box center [1247, 370] width 316 height 27
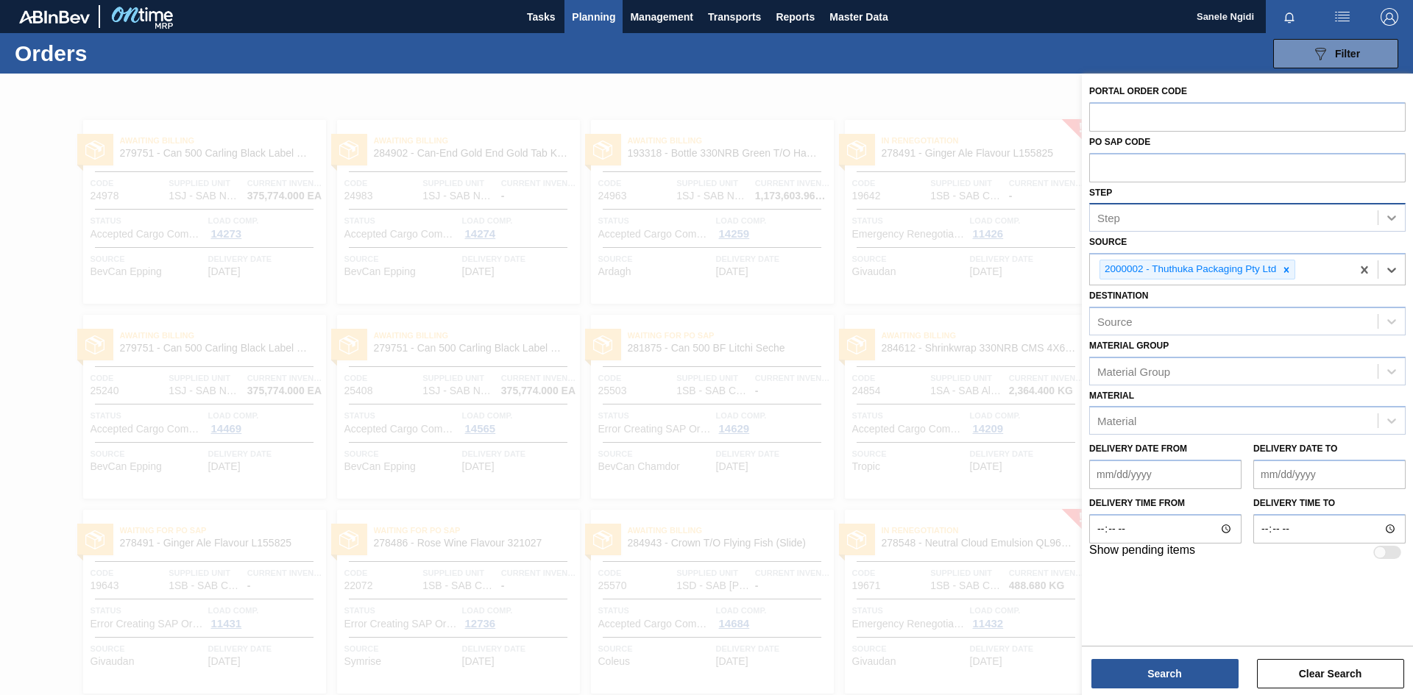
click at [1391, 214] on icon at bounding box center [1391, 217] width 15 height 15
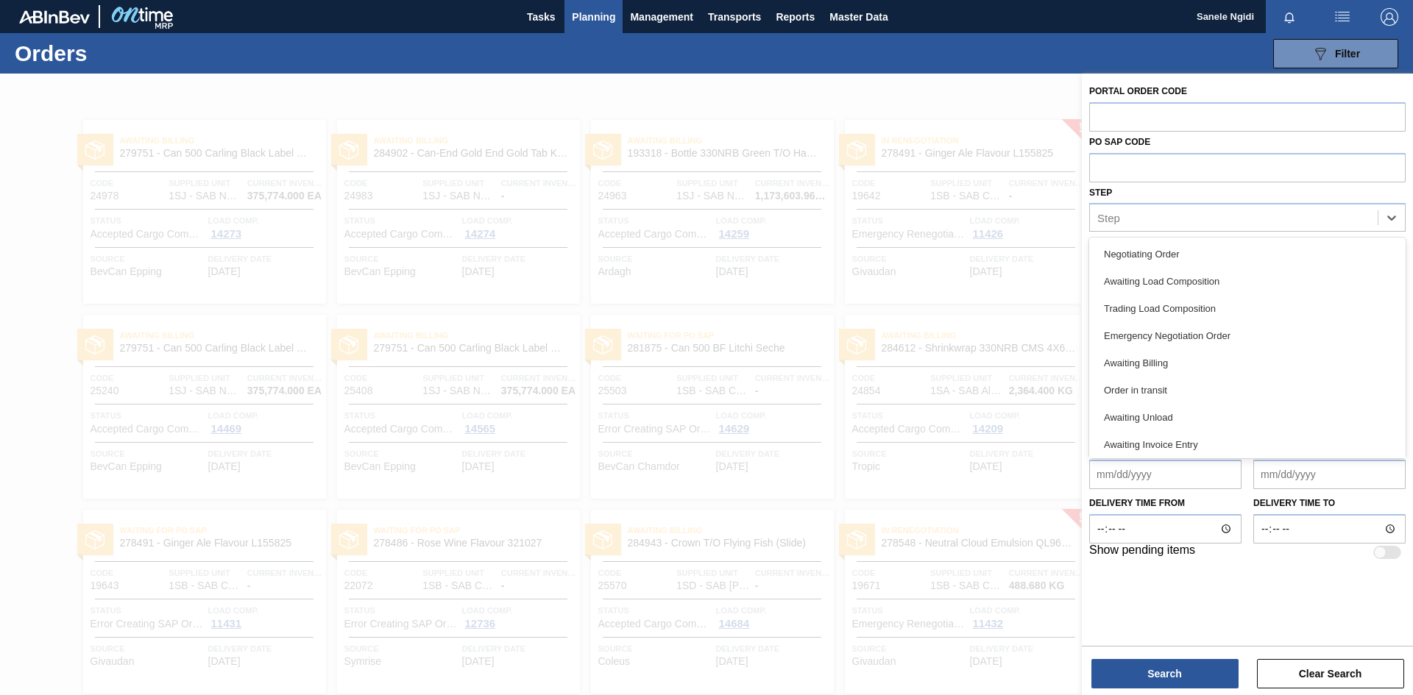
click at [1263, 200] on div "Step option Negotiating Order focused, 1 of 15. 15 results available. Use Up an…" at bounding box center [1247, 207] width 316 height 50
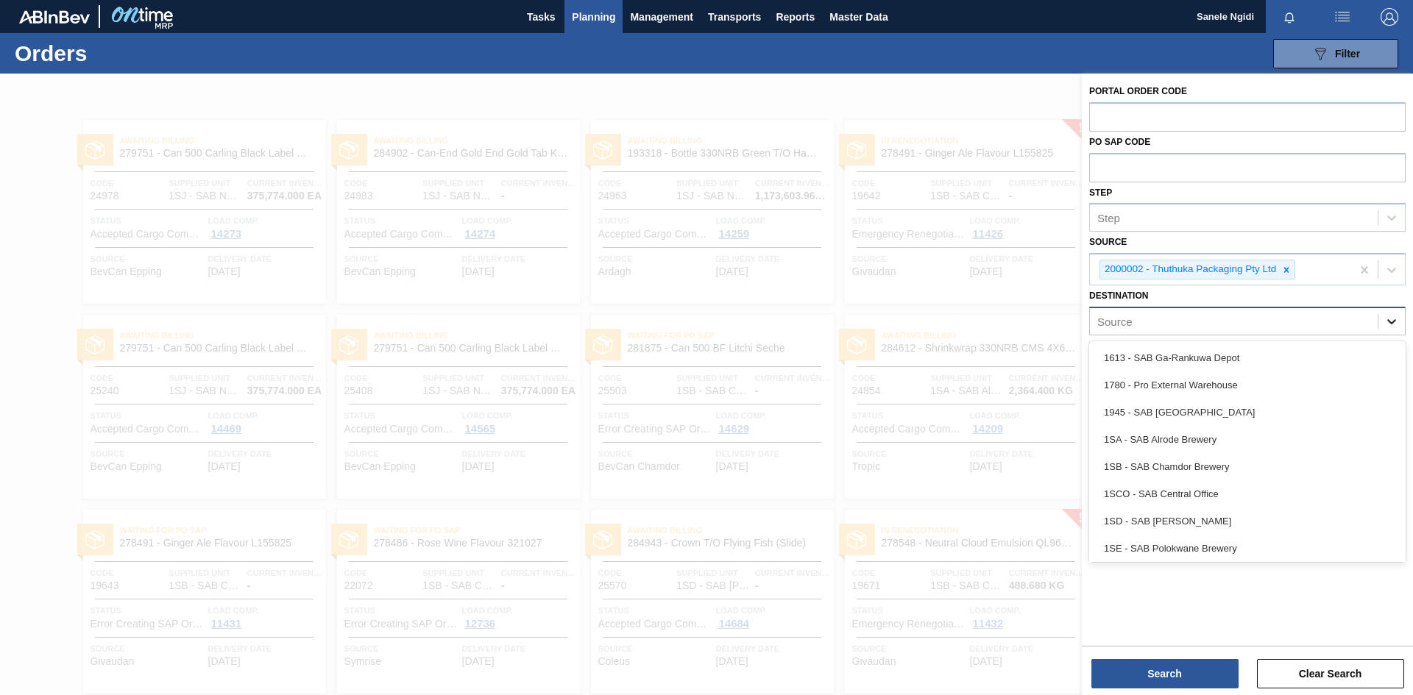
click at [1393, 319] on icon at bounding box center [1391, 321] width 15 height 15
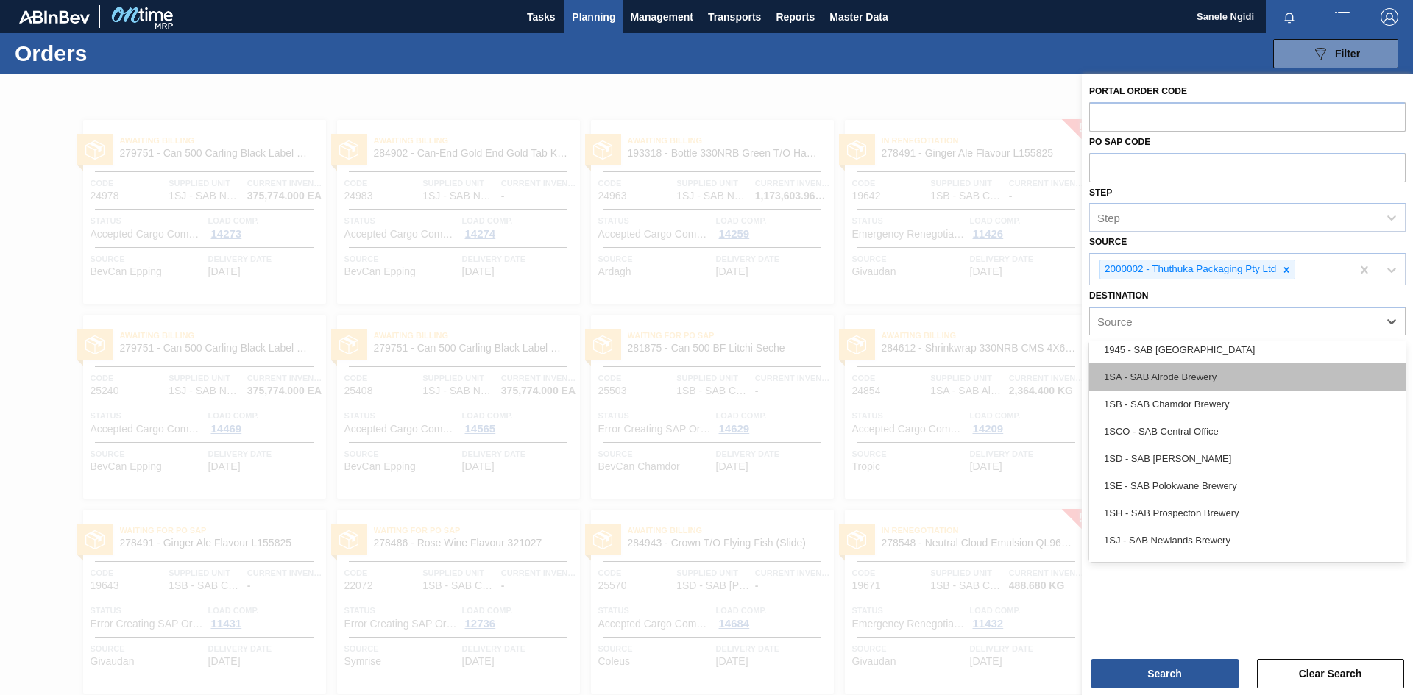
scroll to position [74, 0]
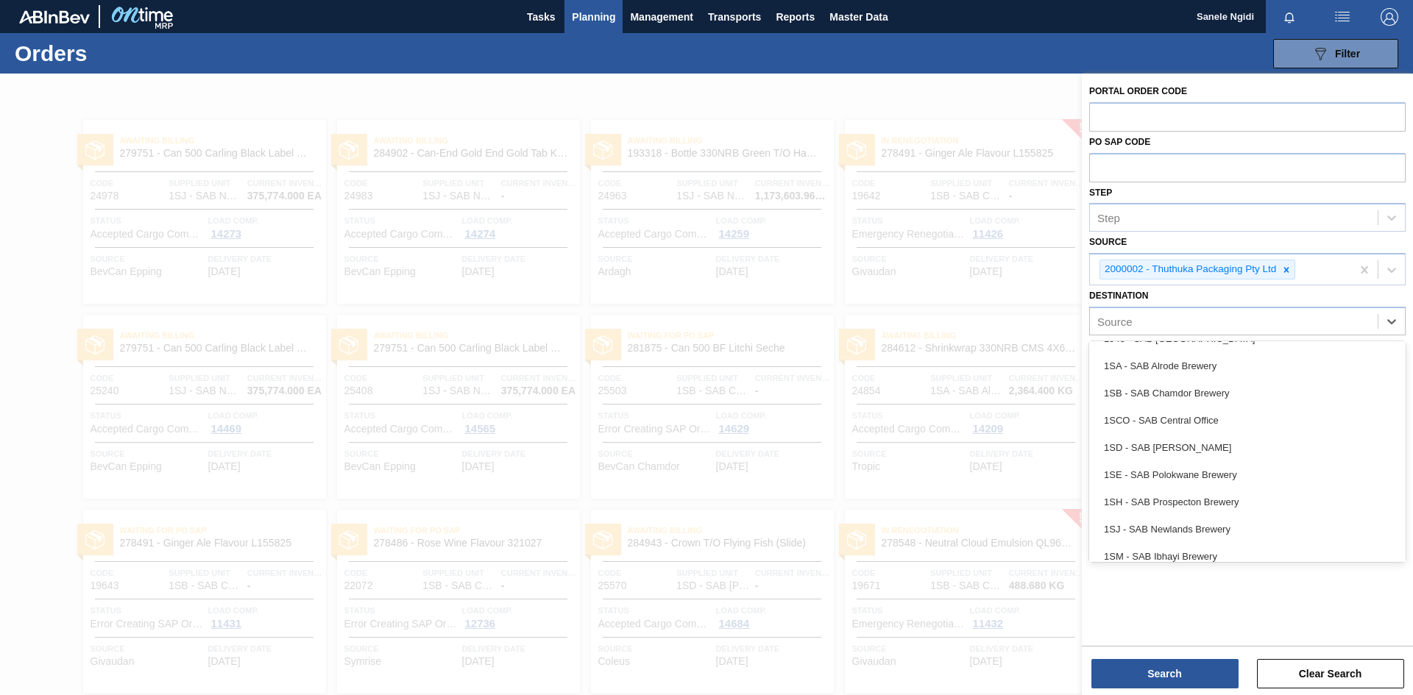
click at [1187, 500] on div "1SH - SAB Prospecton Brewery" at bounding box center [1247, 502] width 316 height 27
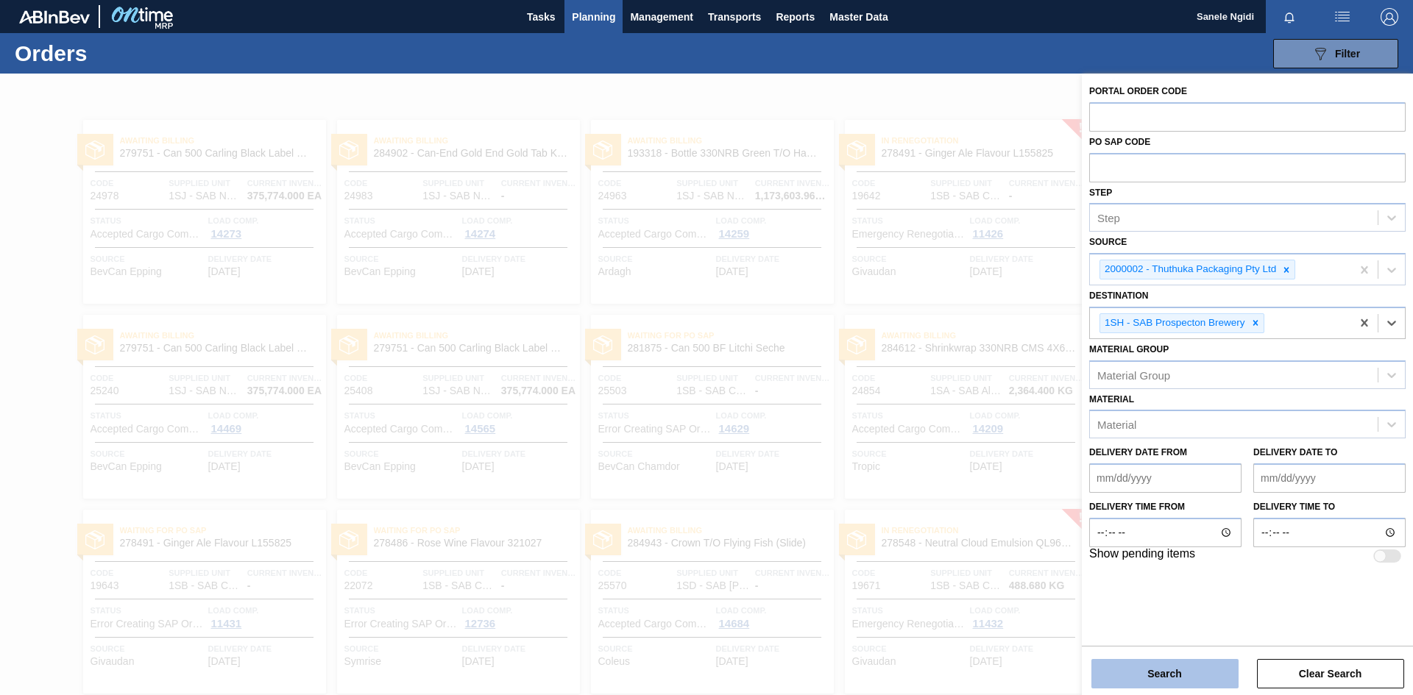
click at [1148, 673] on button "Search" at bounding box center [1164, 673] width 147 height 29
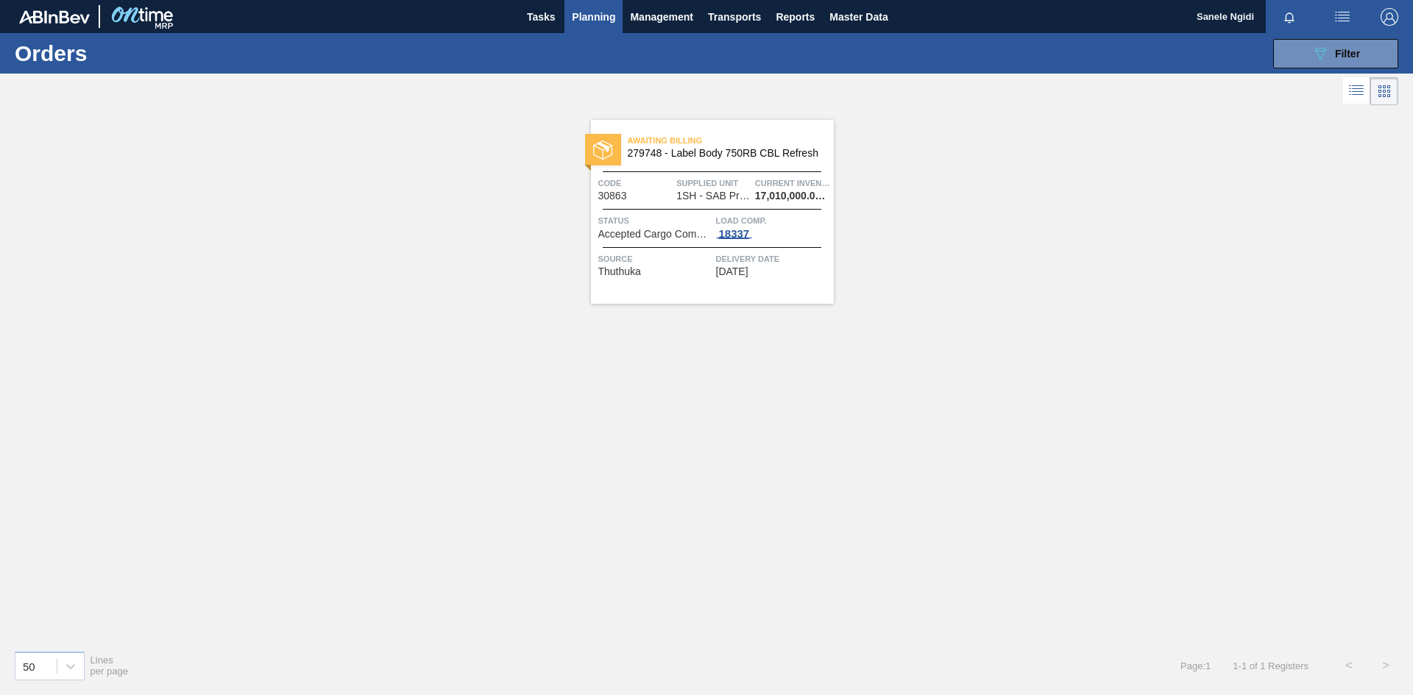
click at [732, 232] on div "18337" at bounding box center [734, 234] width 37 height 12
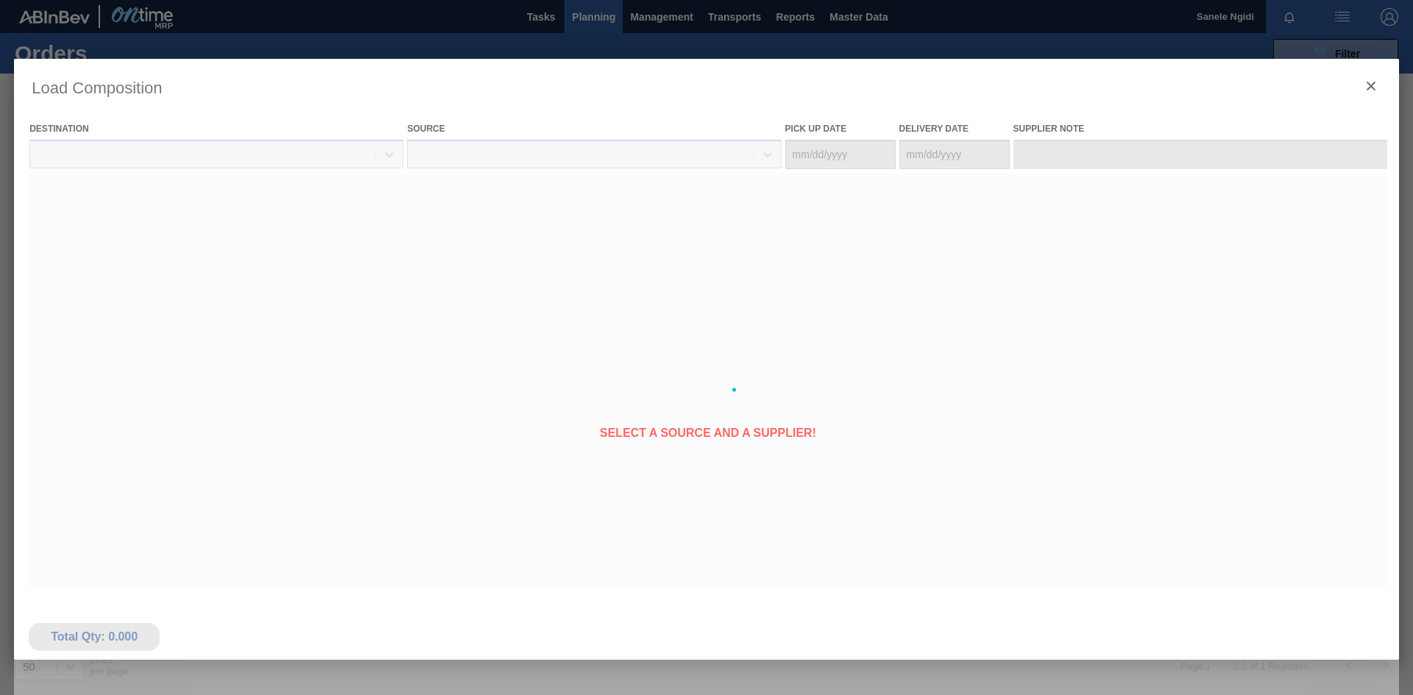
type Date "[DATE]"
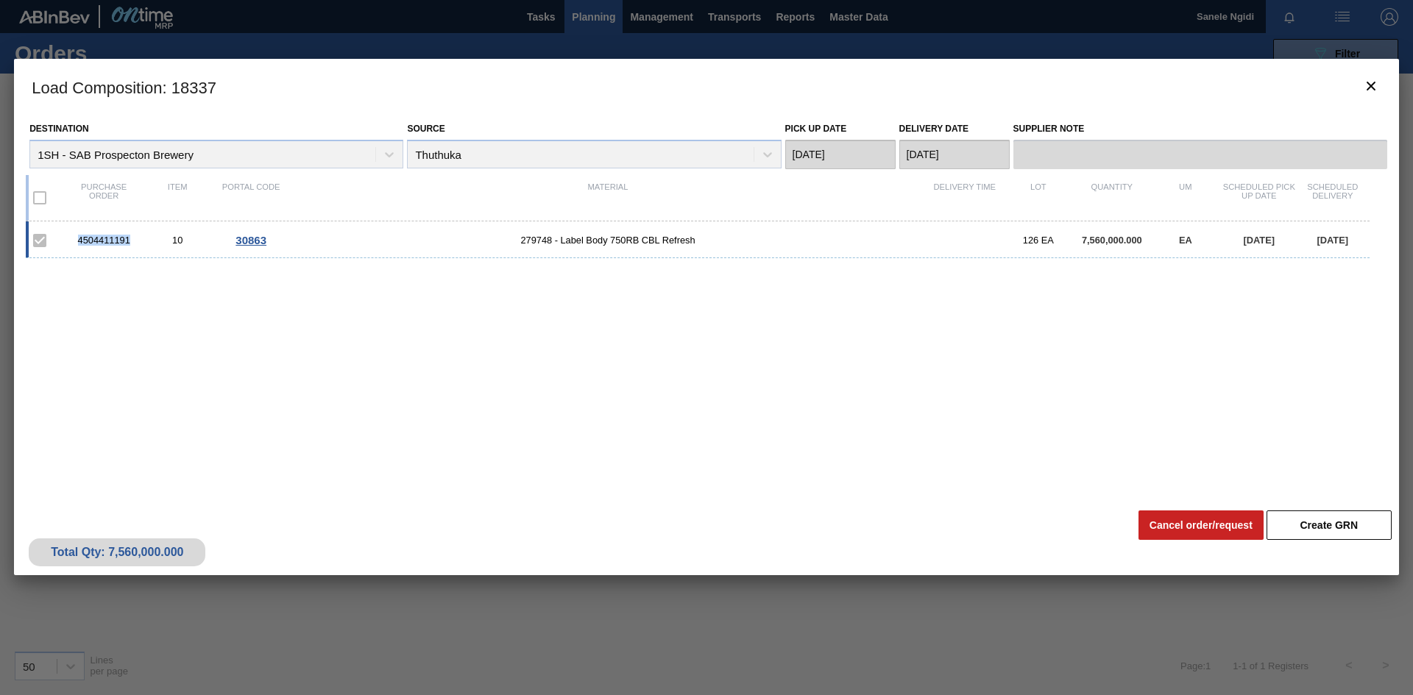
drag, startPoint x: 130, startPoint y: 238, endPoint x: 75, endPoint y: 235, distance: 55.3
click at [75, 235] on div "4504411191" at bounding box center [104, 240] width 74 height 11
copy div "4504411191"
click at [596, 18] on div at bounding box center [706, 347] width 1413 height 695
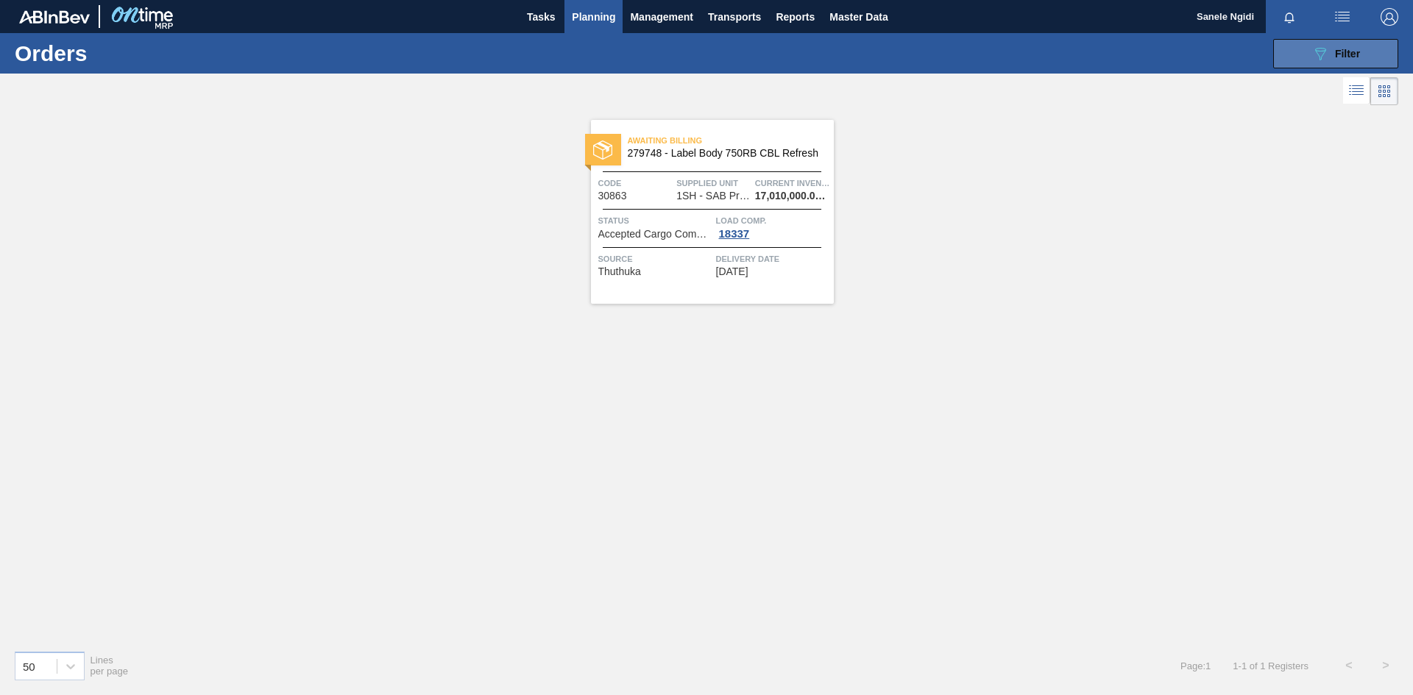
click at [1351, 51] on span "Filter" at bounding box center [1347, 54] width 25 height 12
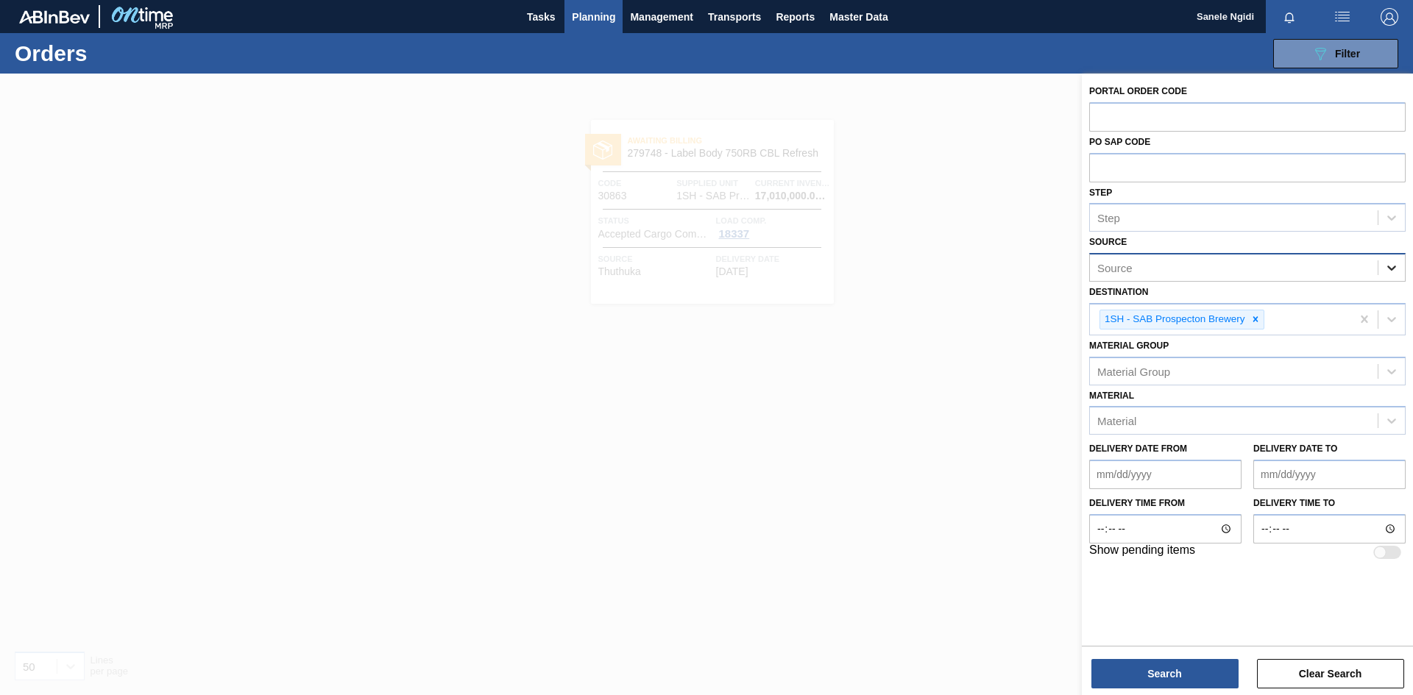
click at [1391, 269] on icon at bounding box center [1391, 268] width 9 height 5
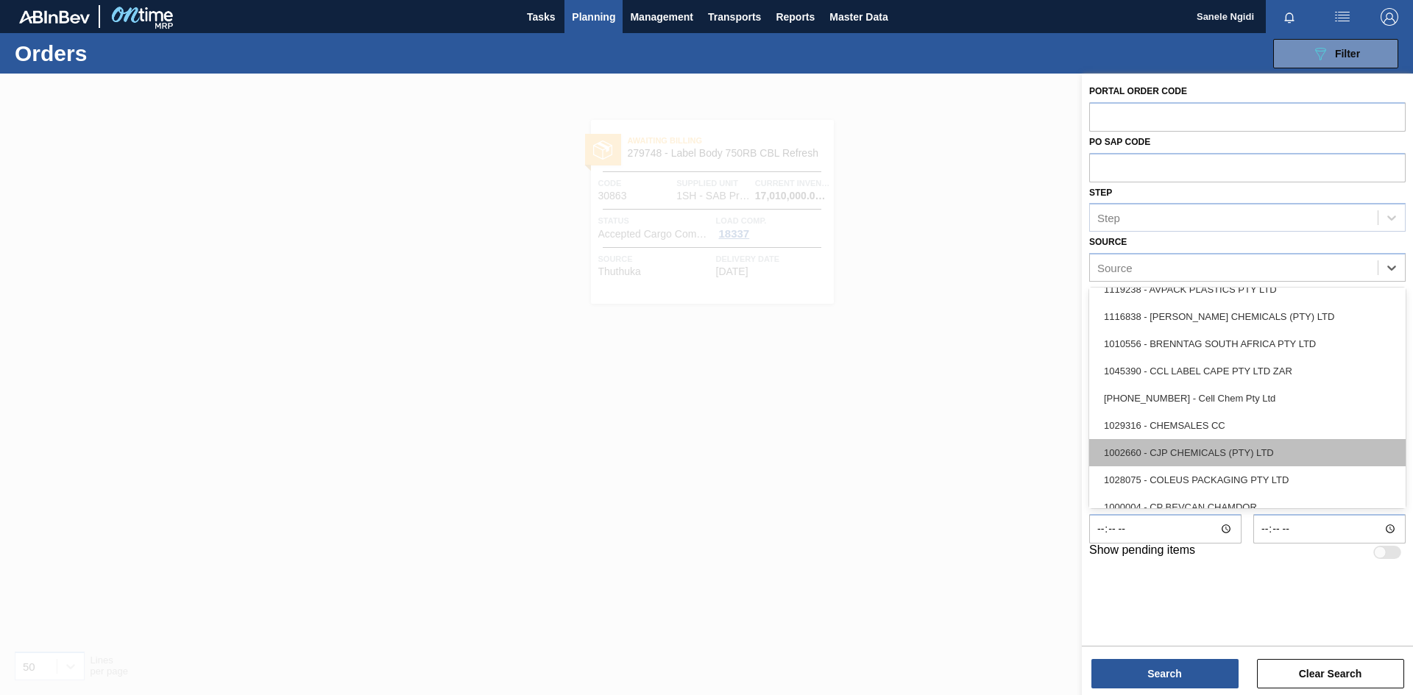
scroll to position [221, 0]
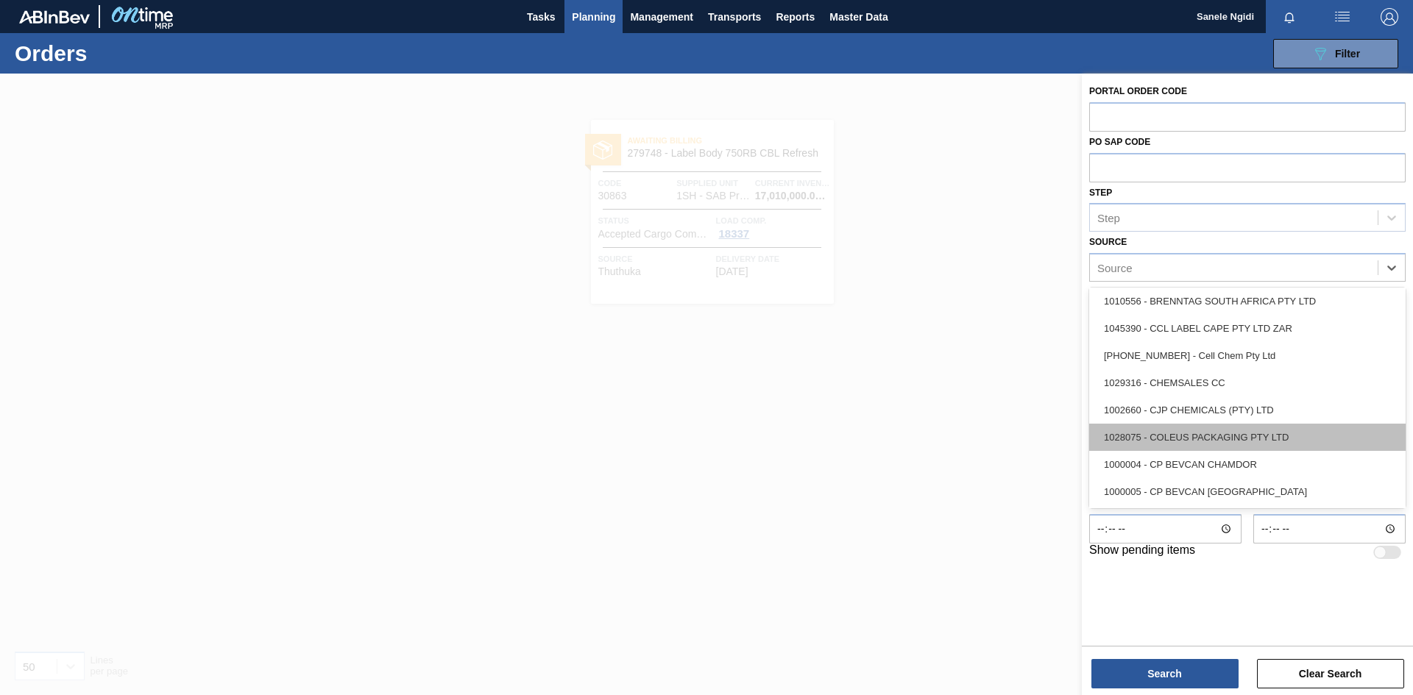
click at [1229, 443] on div "1028075 - COLEUS PACKAGING PTY LTD" at bounding box center [1247, 437] width 316 height 27
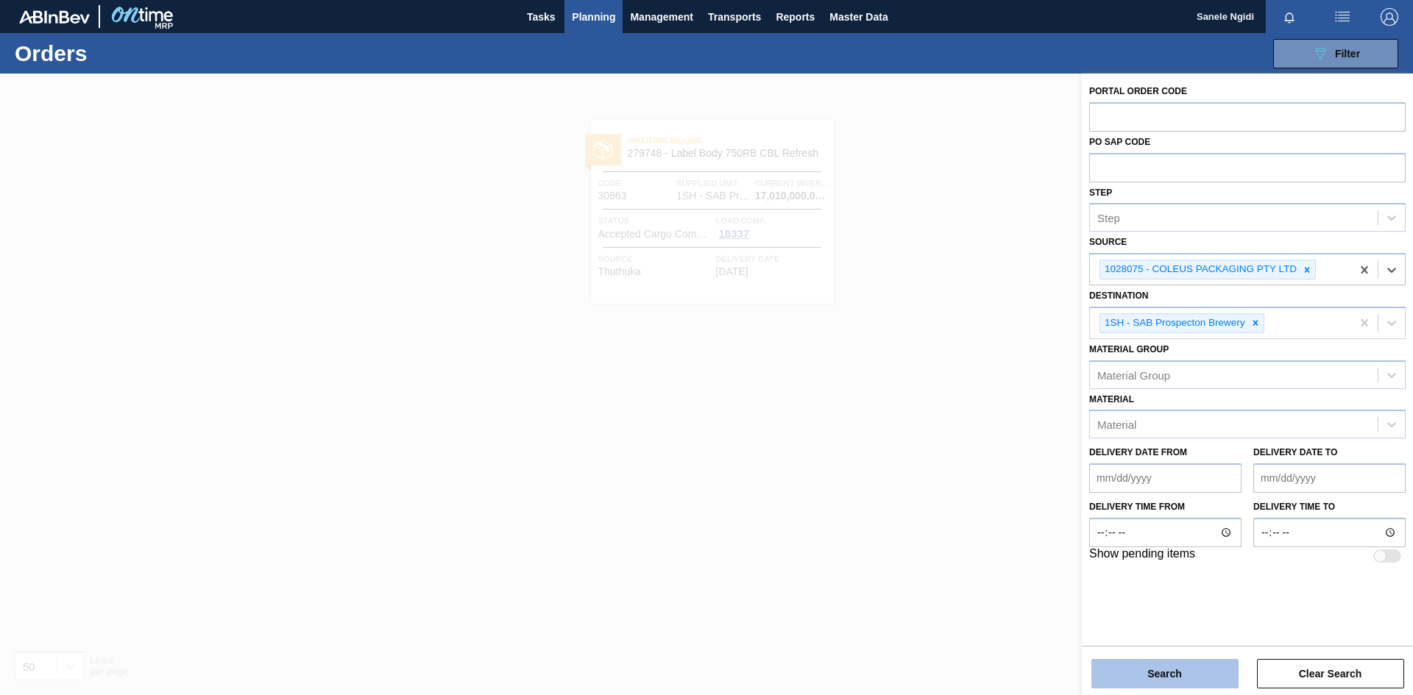
click at [1155, 678] on button "Search" at bounding box center [1164, 673] width 147 height 29
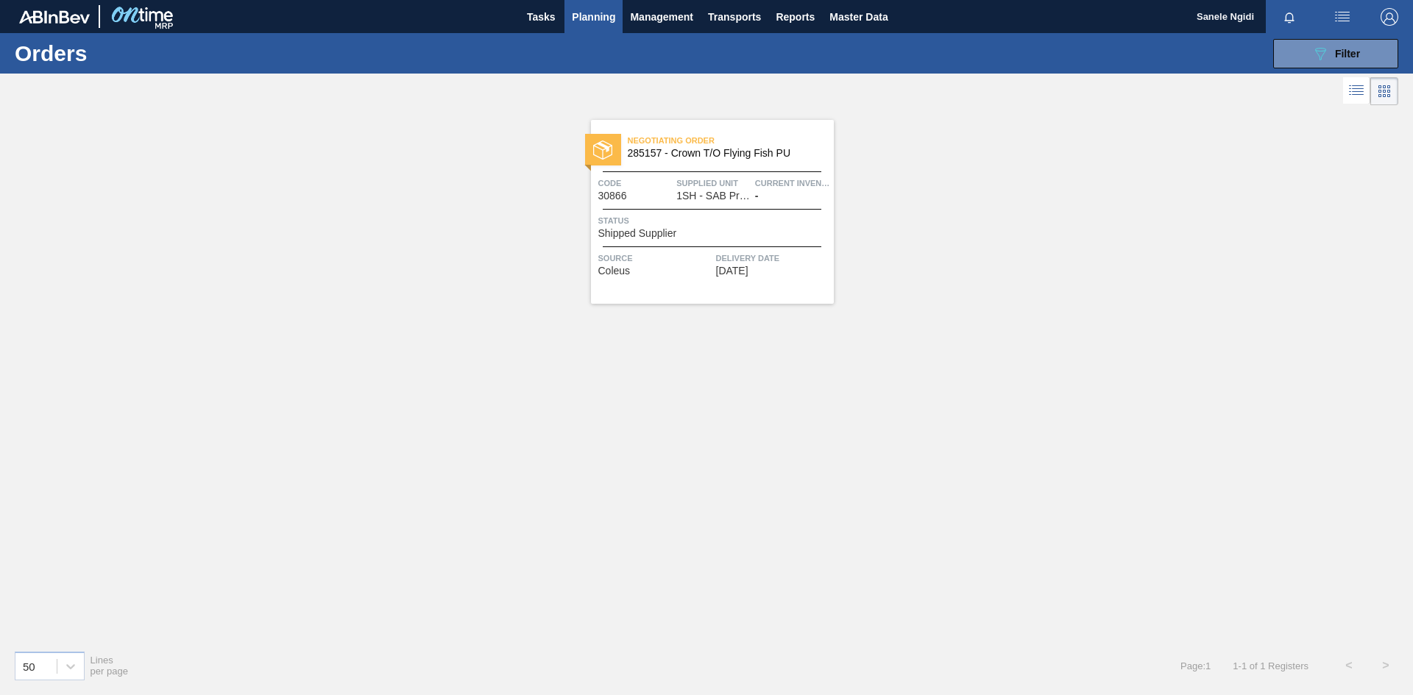
click at [703, 235] on div "Status Shipped Supplier" at bounding box center [714, 226] width 232 height 26
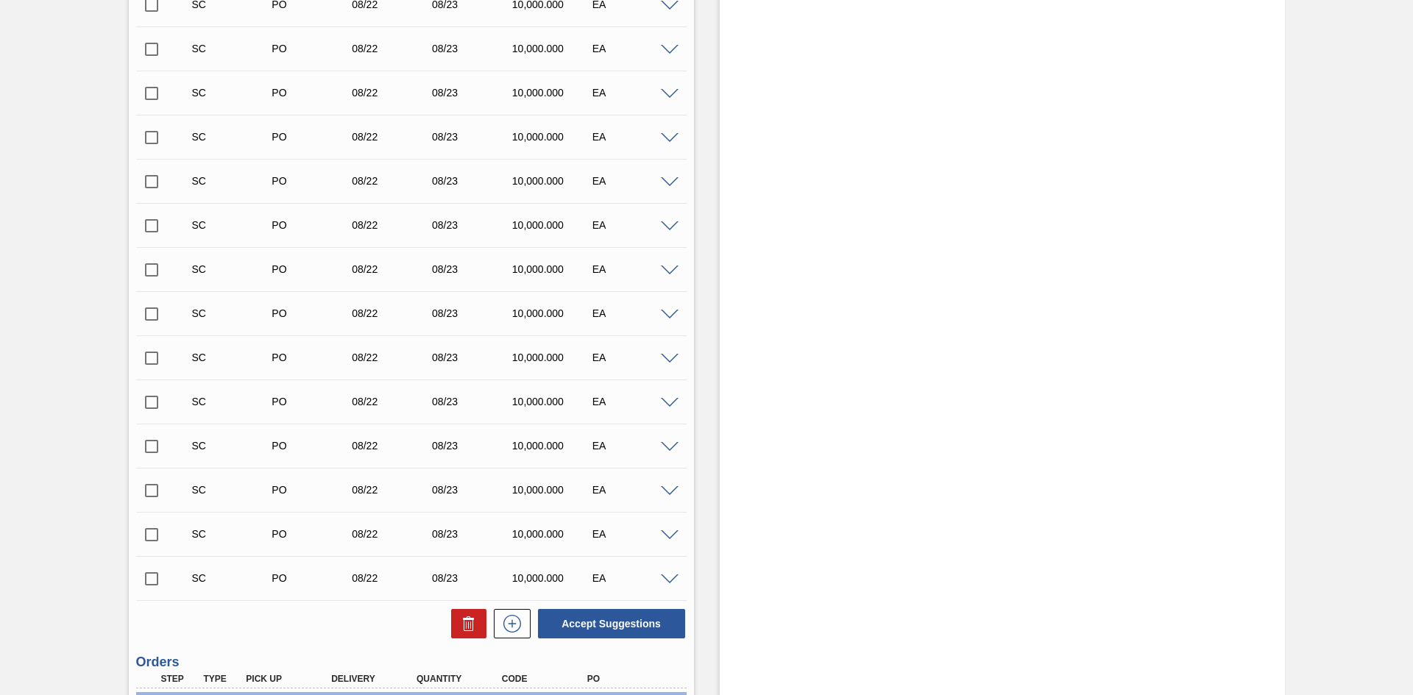
scroll to position [698, 0]
